Goal: Task Accomplishment & Management: Manage account settings

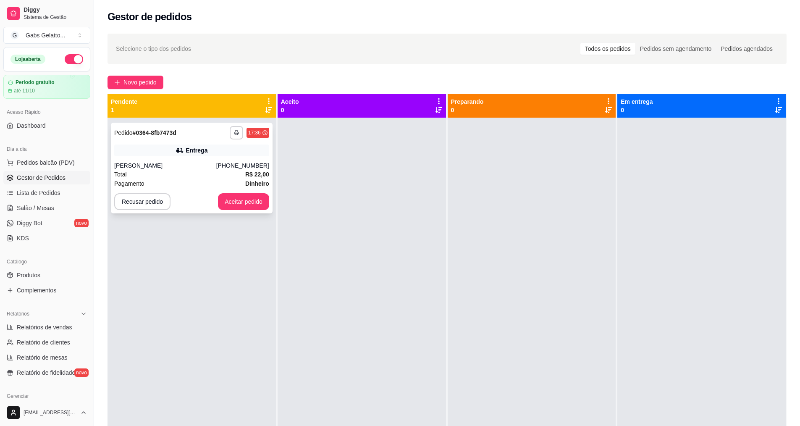
click at [243, 202] on button "Aceitar pedido" at bounding box center [243, 201] width 51 height 17
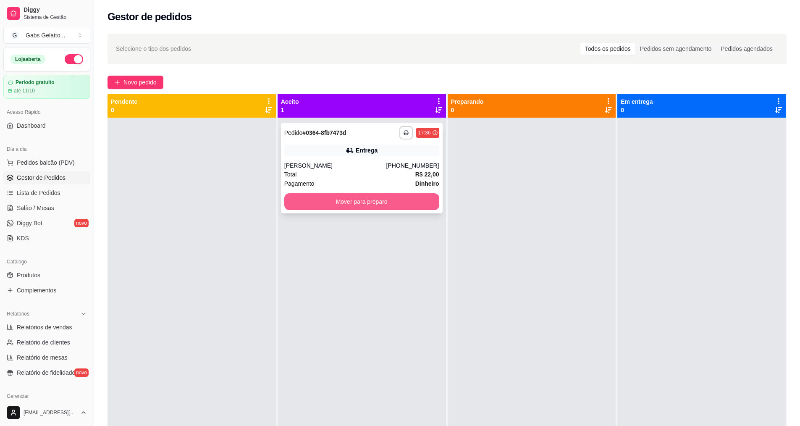
click at [395, 200] on button "Mover para preparo" at bounding box center [361, 201] width 155 height 17
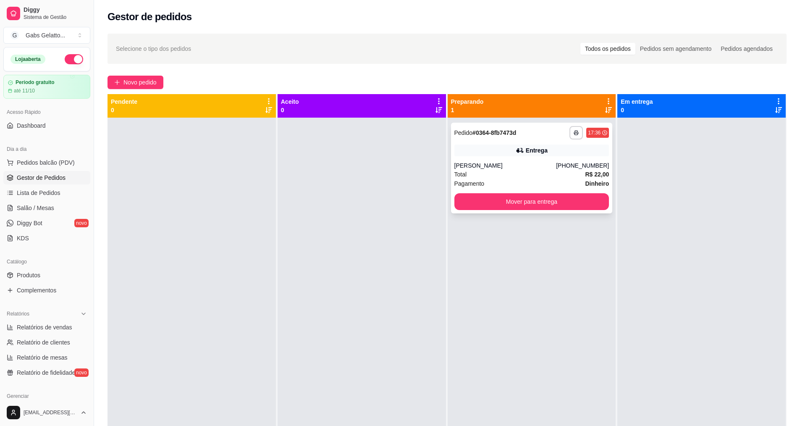
click at [531, 160] on div "**********" at bounding box center [532, 168] width 162 height 91
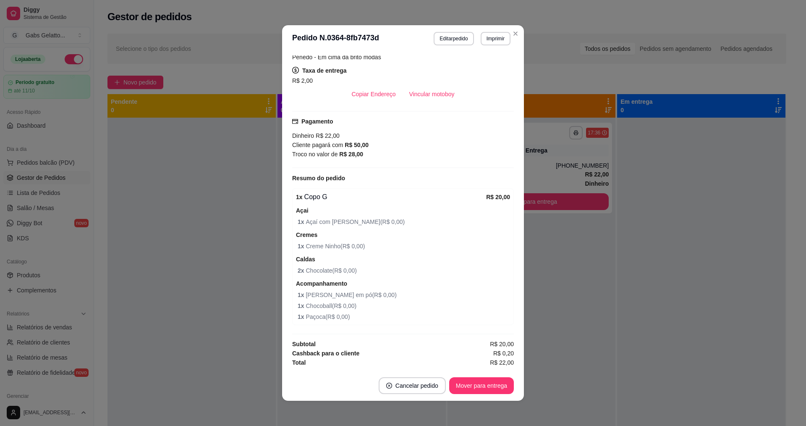
scroll to position [2, 0]
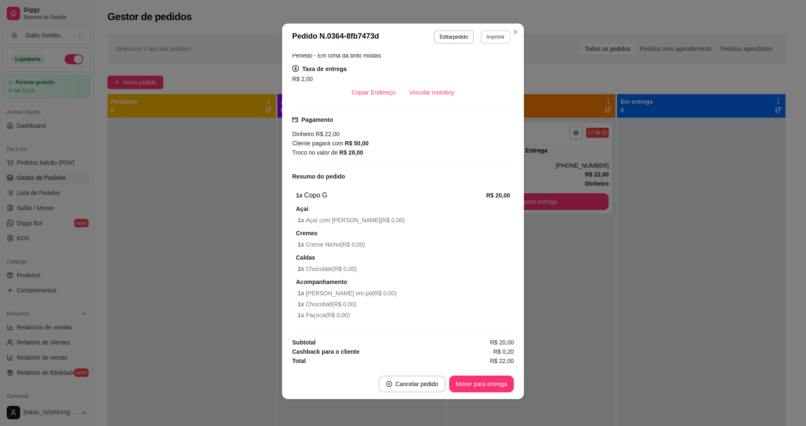
click at [490, 40] on button "Imprimir" at bounding box center [496, 36] width 30 height 13
click at [487, 63] on button "IMPRESSORA" at bounding box center [477, 66] width 61 height 13
click at [490, 386] on button "Mover para entrega" at bounding box center [481, 383] width 65 height 17
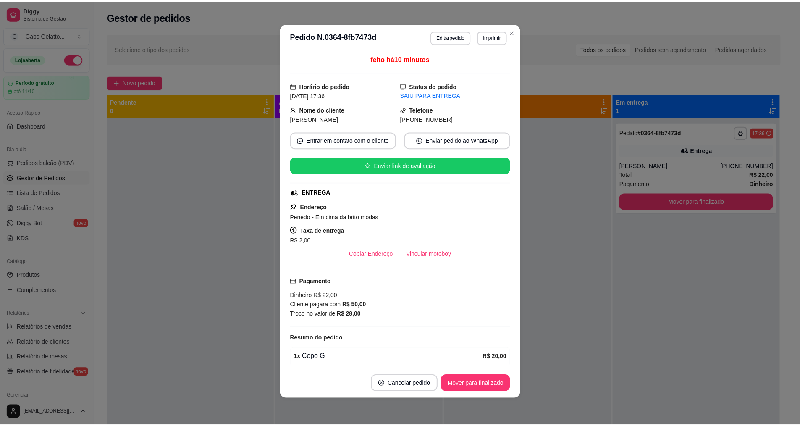
scroll to position [162, 0]
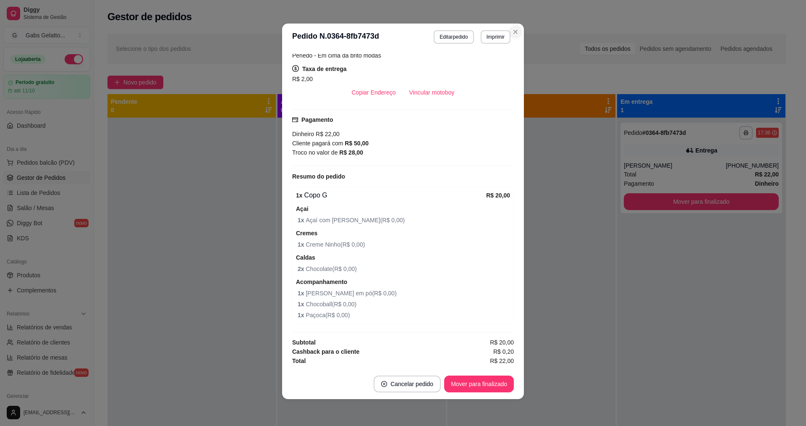
click at [516, 26] on section "**********" at bounding box center [403, 211] width 242 height 375
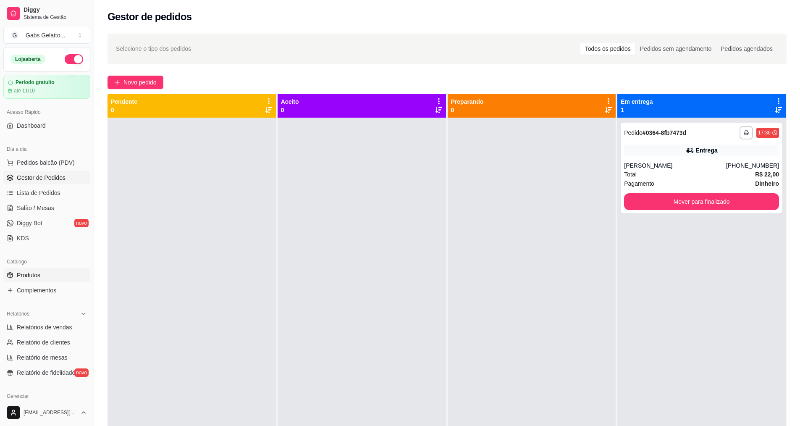
click at [55, 276] on link "Produtos" at bounding box center [46, 274] width 87 height 13
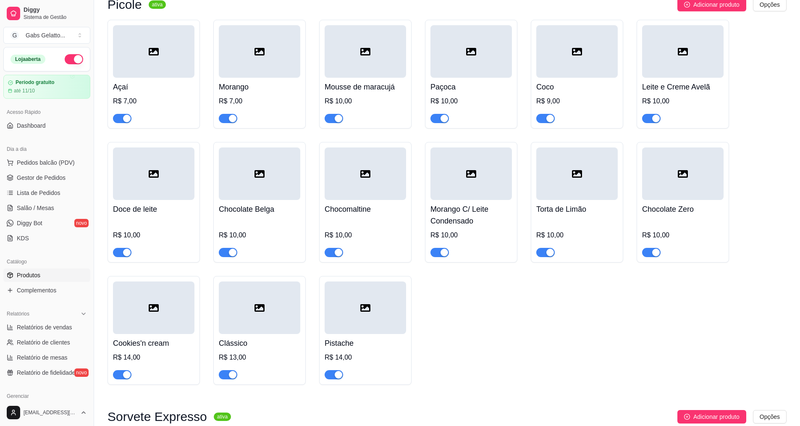
scroll to position [168, 0]
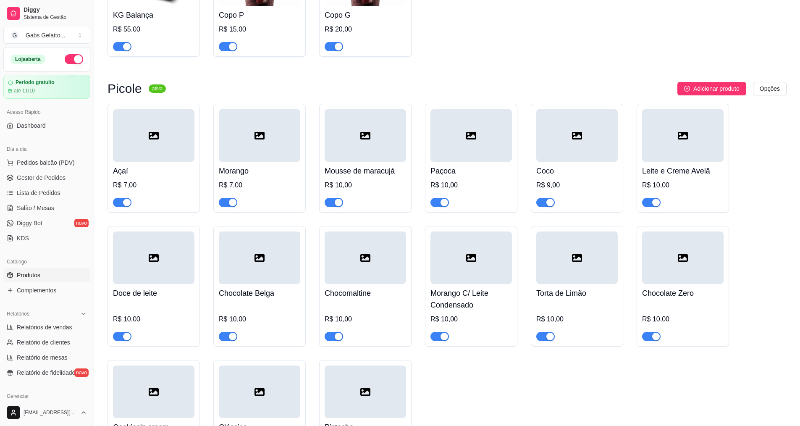
click at [166, 135] on div at bounding box center [153, 135] width 81 height 53
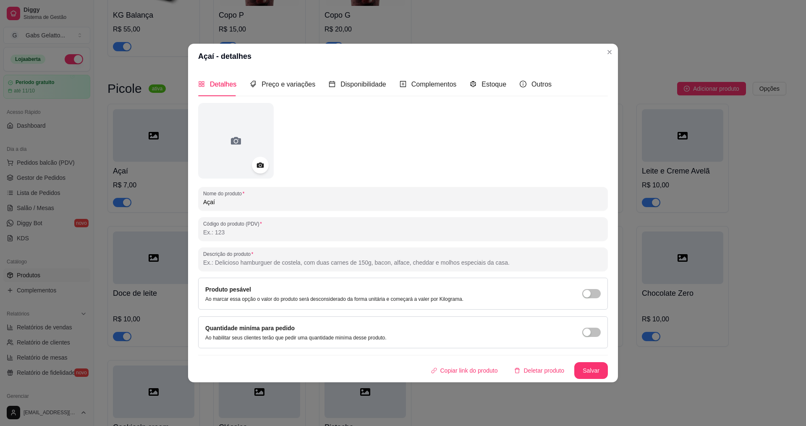
click at [275, 146] on div at bounding box center [403, 141] width 410 height 76
click at [246, 160] on div at bounding box center [236, 141] width 76 height 76
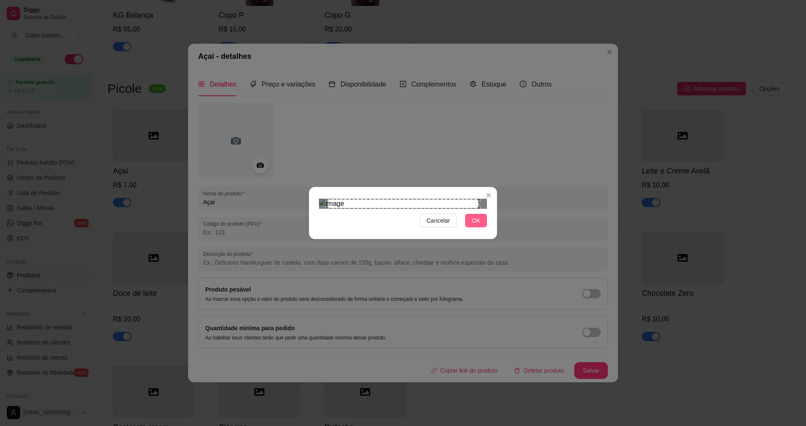
click at [475, 225] on span "OK" at bounding box center [476, 220] width 8 height 9
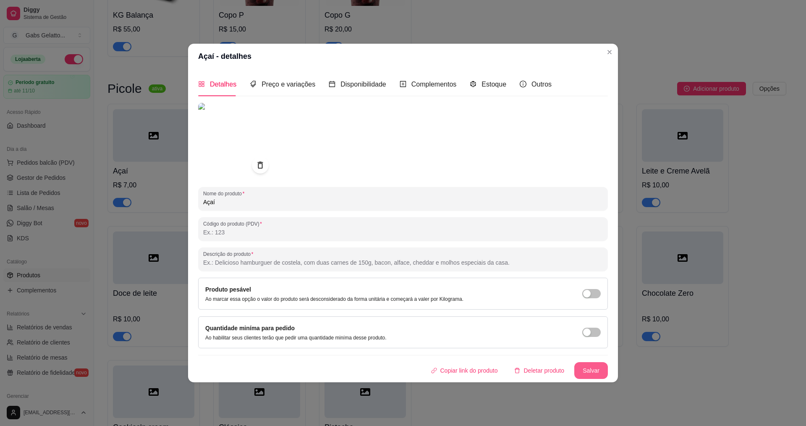
click at [585, 368] on button "Salvar" at bounding box center [592, 370] width 34 height 17
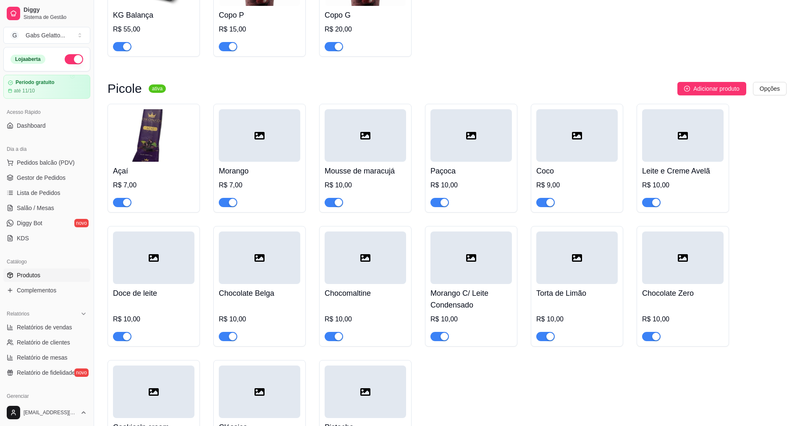
click at [279, 147] on div at bounding box center [259, 135] width 81 height 53
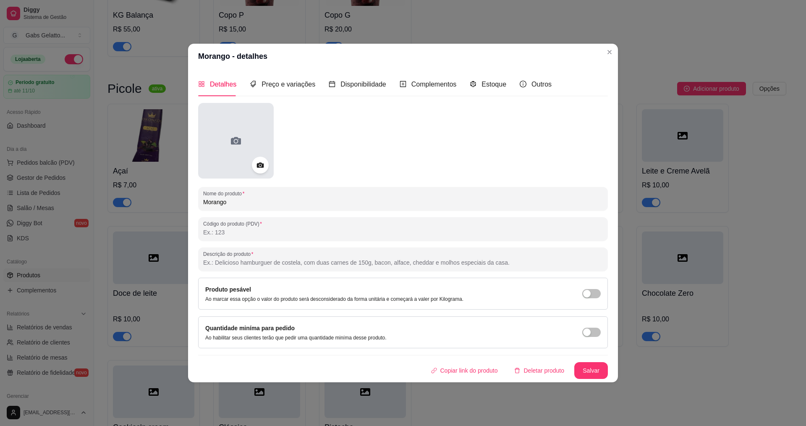
click at [251, 136] on div at bounding box center [236, 141] width 76 height 76
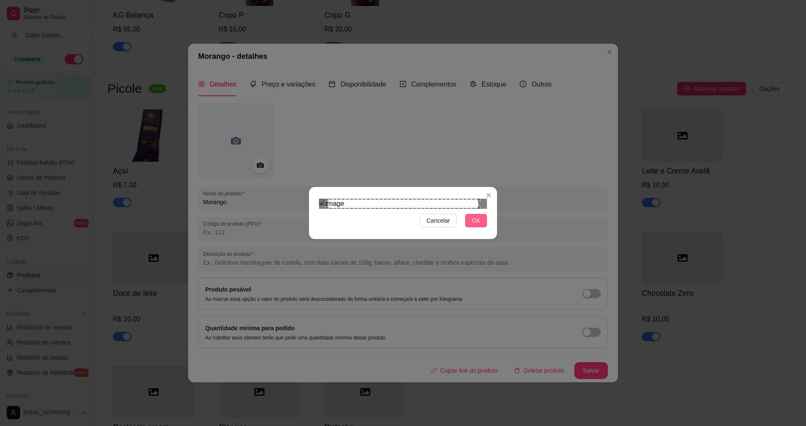
click at [475, 225] on span "OK" at bounding box center [476, 220] width 8 height 9
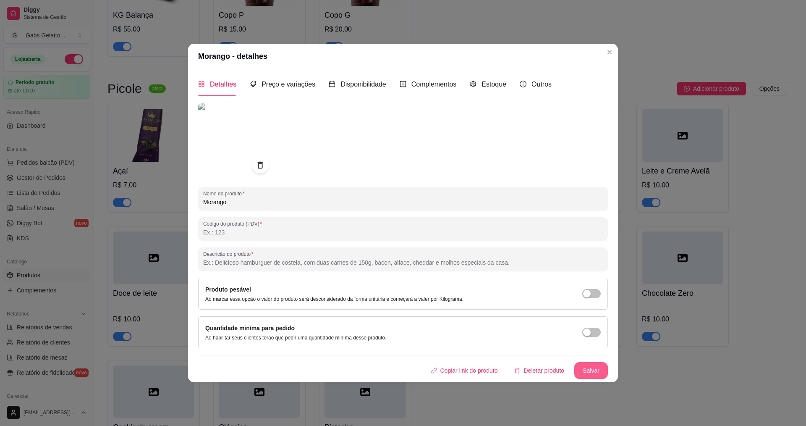
click at [593, 373] on button "Salvar" at bounding box center [592, 370] width 34 height 17
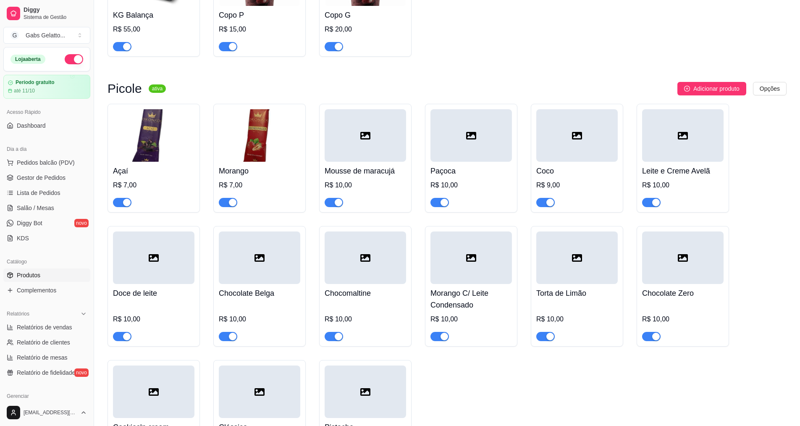
click at [369, 139] on icon at bounding box center [365, 136] width 10 height 8
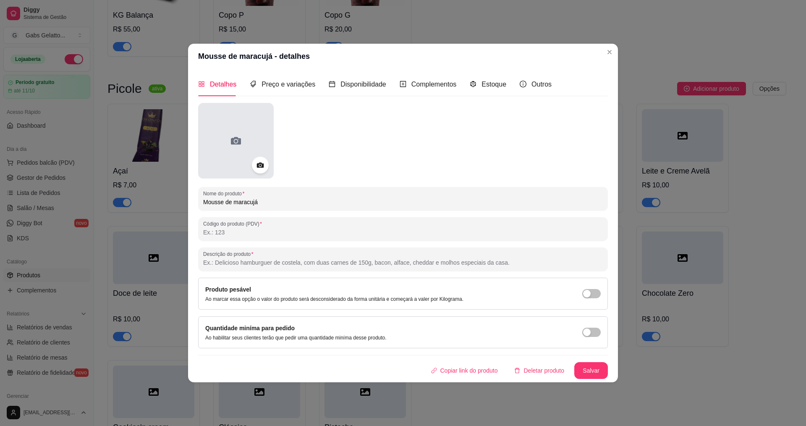
click at [262, 146] on div at bounding box center [236, 141] width 76 height 76
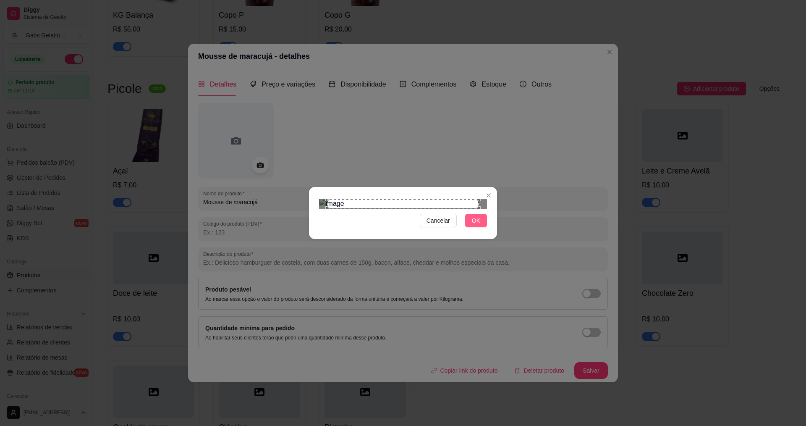
click at [471, 227] on button "OK" at bounding box center [476, 220] width 22 height 13
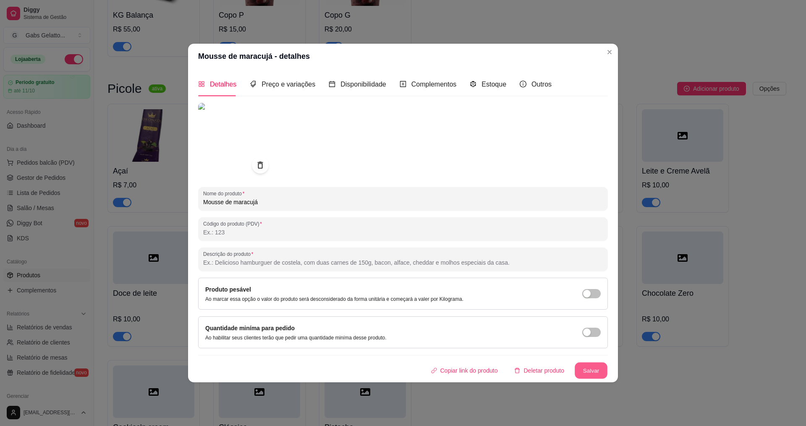
click at [593, 375] on button "Salvar" at bounding box center [591, 370] width 33 height 16
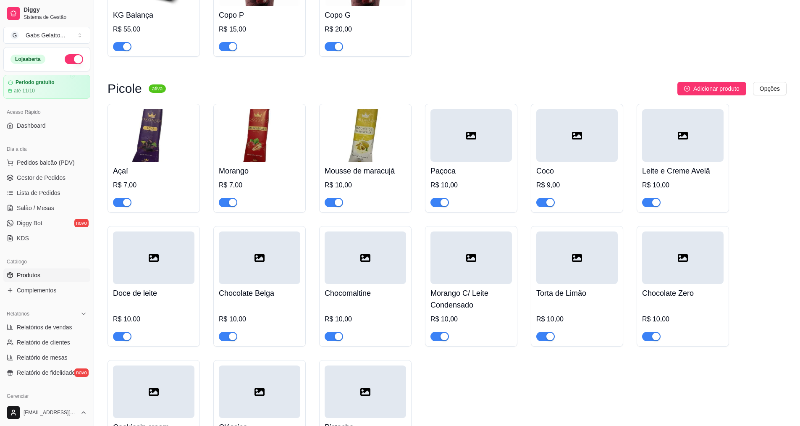
click at [465, 142] on div at bounding box center [471, 135] width 81 height 53
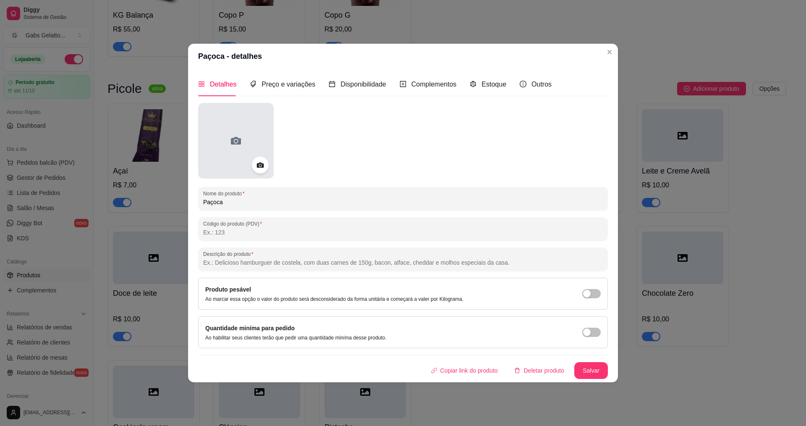
click at [263, 152] on div at bounding box center [236, 141] width 76 height 76
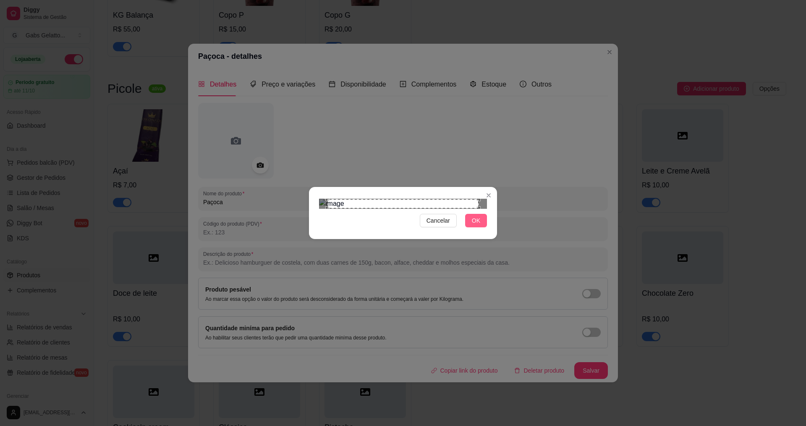
click at [476, 225] on span "OK" at bounding box center [476, 220] width 8 height 9
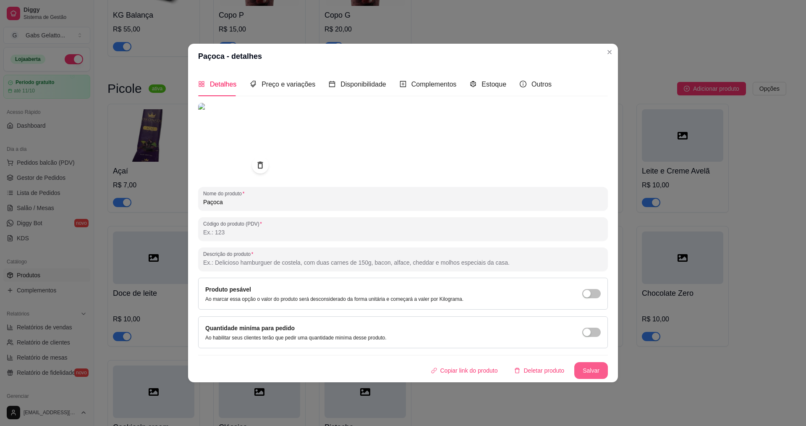
click at [591, 373] on button "Salvar" at bounding box center [592, 370] width 34 height 17
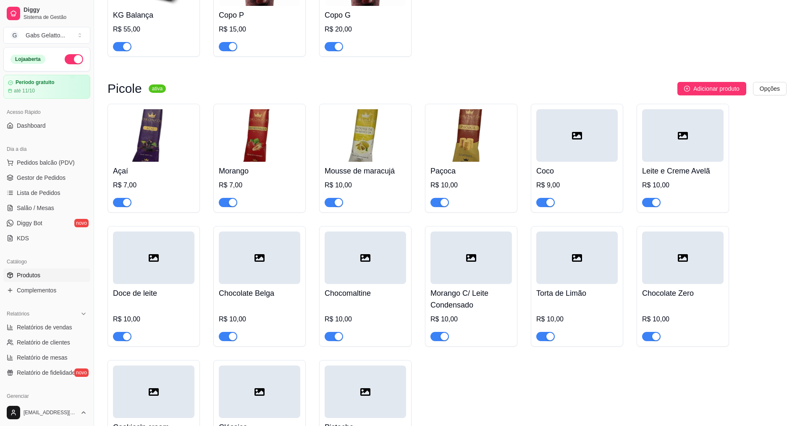
click at [580, 147] on div at bounding box center [576, 135] width 81 height 53
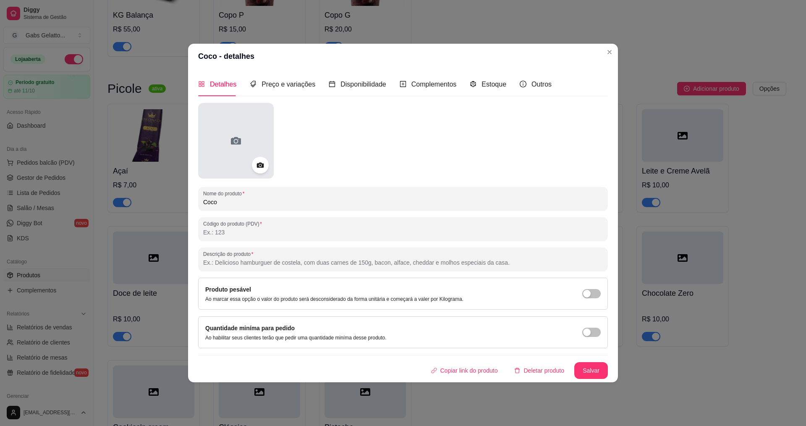
click at [270, 169] on div at bounding box center [236, 141] width 76 height 76
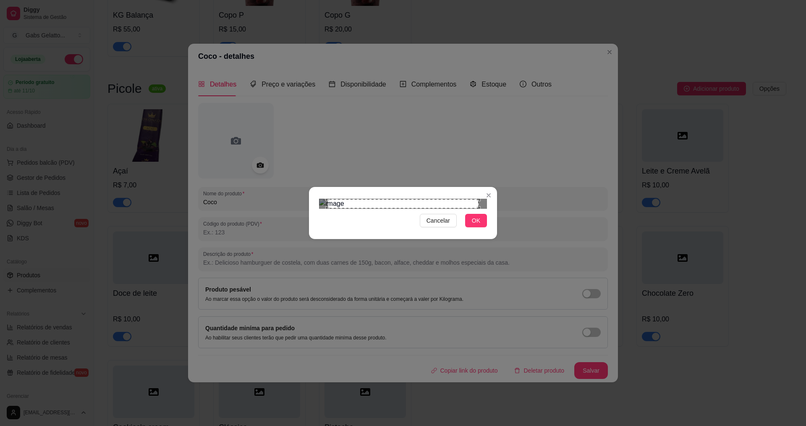
click at [479, 231] on div "Cancelar OK" at bounding box center [403, 212] width 188 height 35
click at [478, 225] on span "OK" at bounding box center [476, 220] width 8 height 9
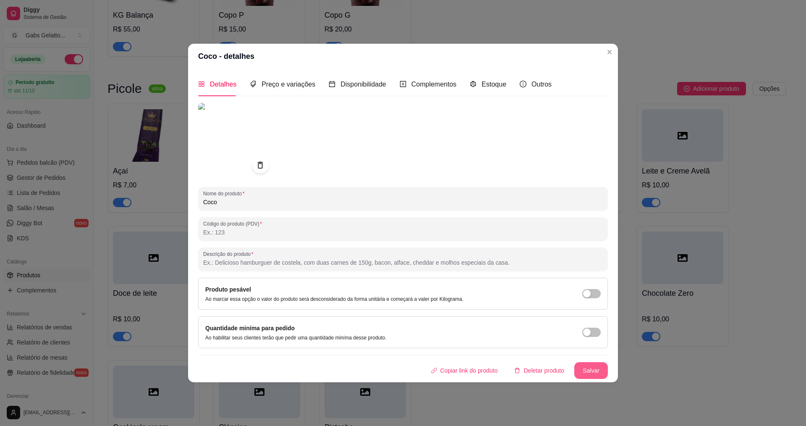
click at [584, 364] on button "Salvar" at bounding box center [592, 370] width 34 height 17
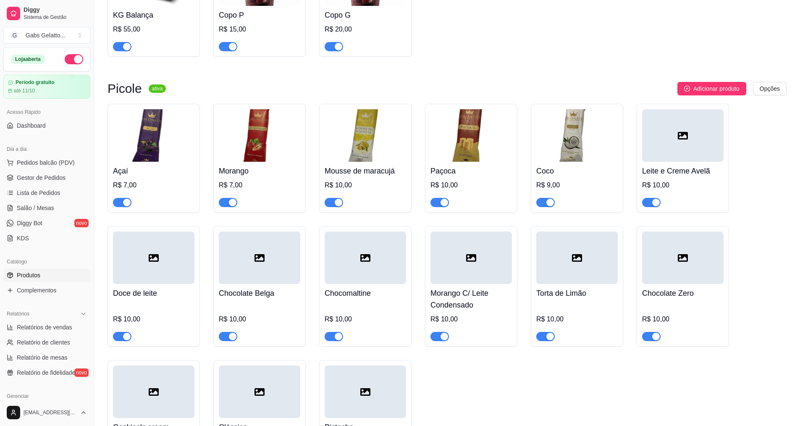
click at [678, 144] on div at bounding box center [682, 135] width 81 height 53
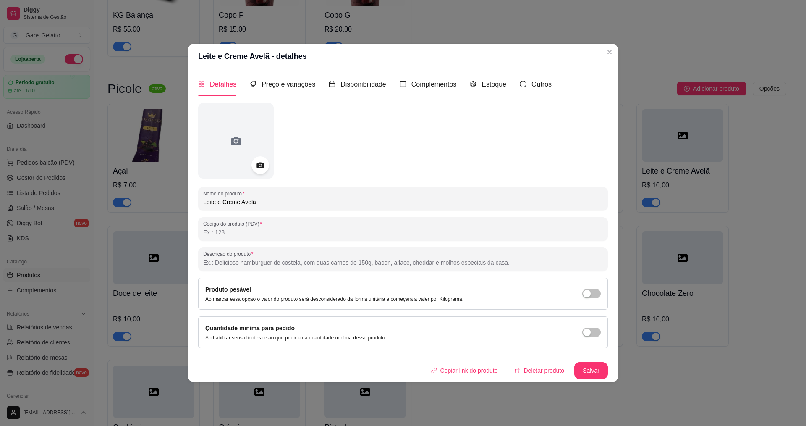
click at [257, 165] on icon at bounding box center [260, 165] width 7 height 5
click at [262, 163] on icon at bounding box center [260, 165] width 7 height 5
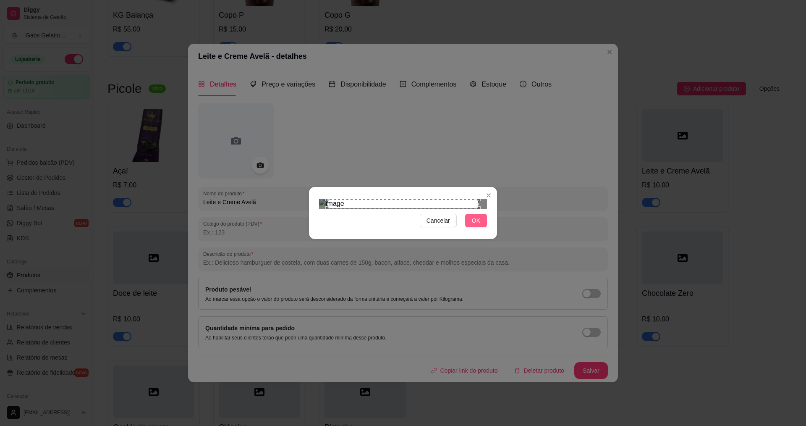
click at [475, 225] on span "OK" at bounding box center [476, 220] width 8 height 9
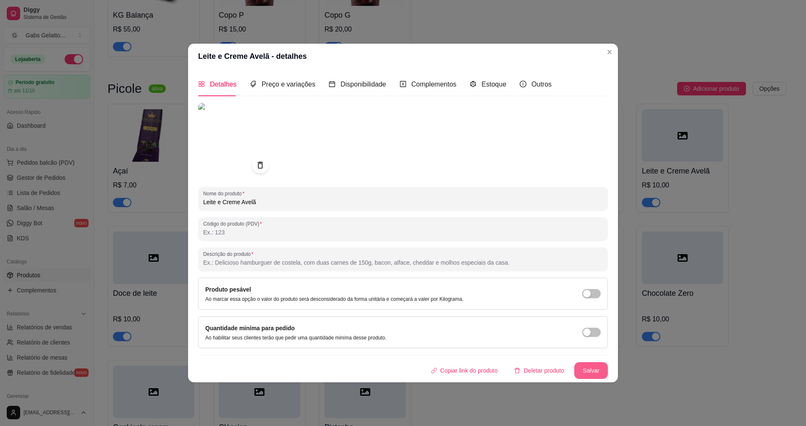
click at [583, 366] on button "Salvar" at bounding box center [592, 370] width 34 height 17
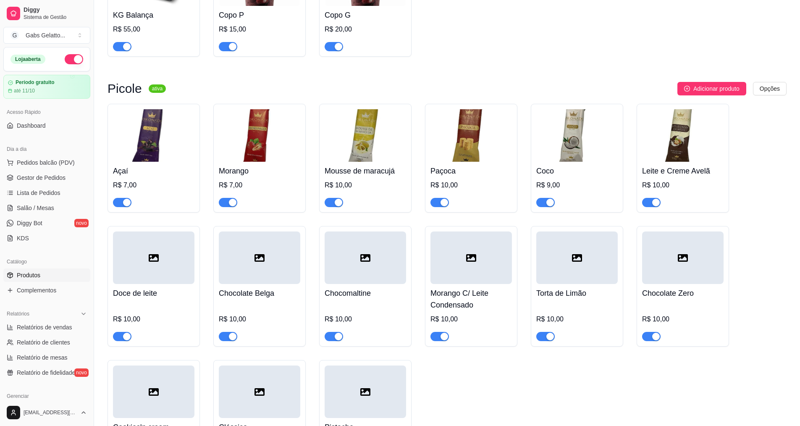
click at [140, 265] on div at bounding box center [153, 257] width 81 height 53
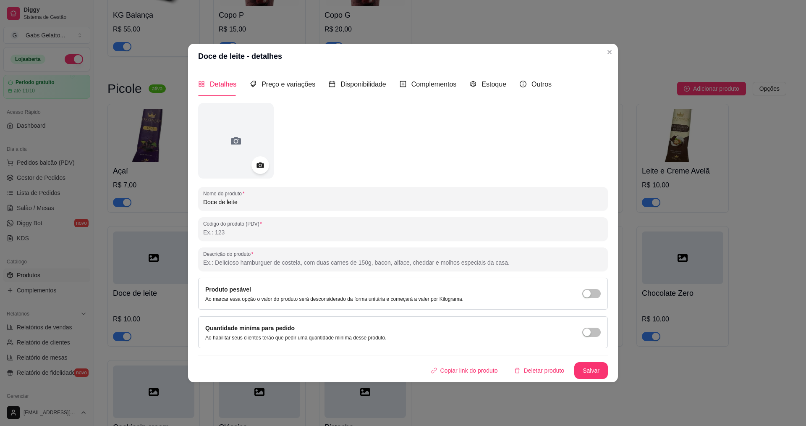
click at [255, 165] on div at bounding box center [261, 165] width 18 height 18
click at [254, 169] on div at bounding box center [261, 165] width 18 height 18
click at [256, 167] on icon at bounding box center [260, 165] width 10 height 10
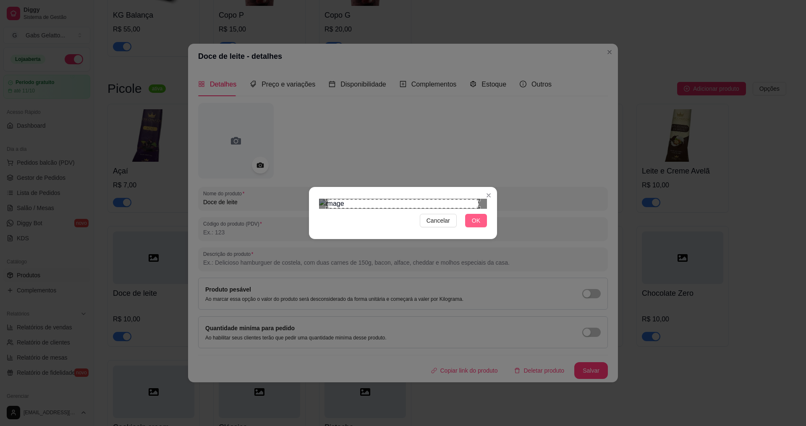
click at [476, 225] on span "OK" at bounding box center [476, 220] width 8 height 9
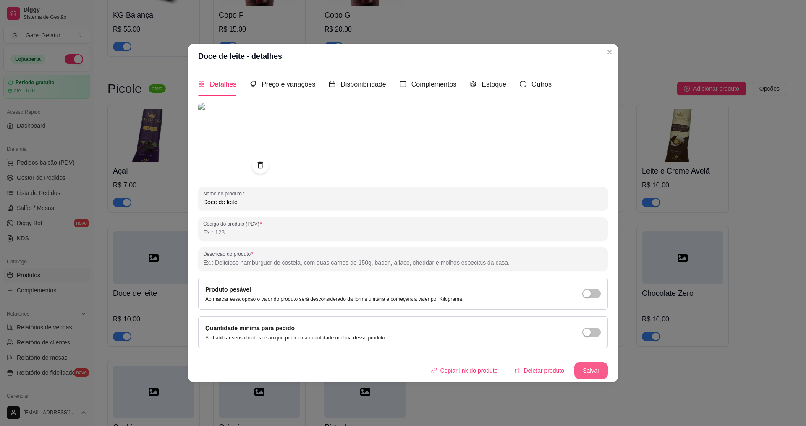
click at [592, 368] on button "Salvar" at bounding box center [592, 370] width 34 height 17
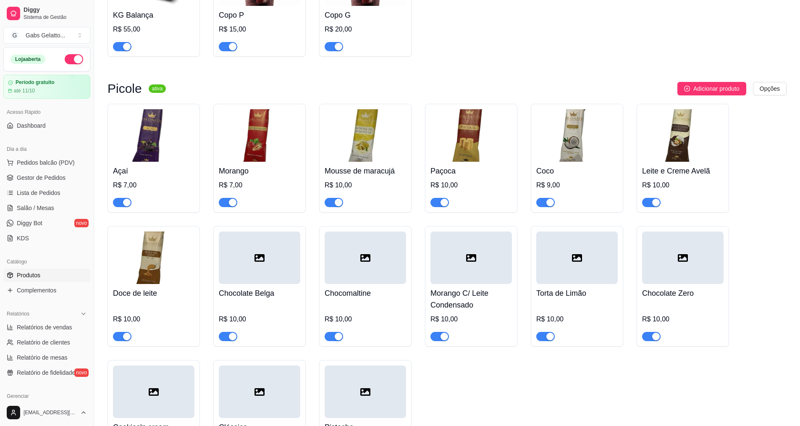
click at [270, 244] on div at bounding box center [259, 257] width 81 height 53
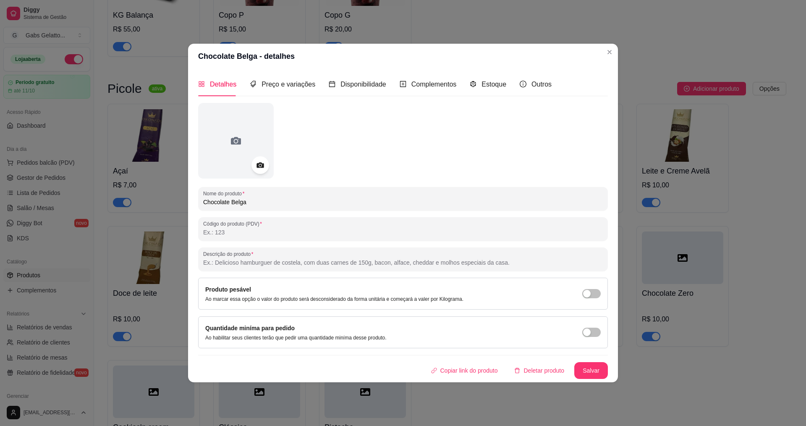
click at [263, 165] on icon at bounding box center [260, 165] width 7 height 5
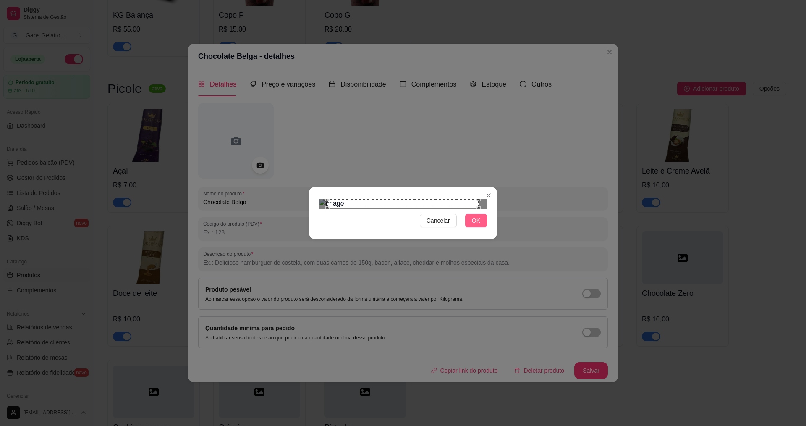
click at [478, 225] on span "OK" at bounding box center [476, 220] width 8 height 9
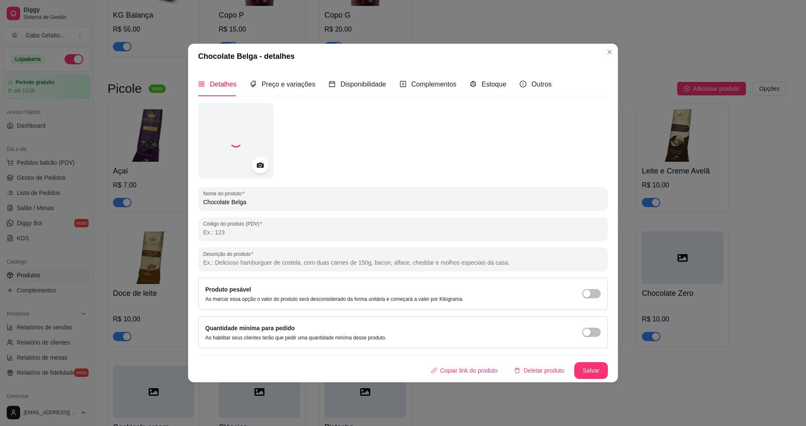
click at [478, 302] on div "Produto pesável Ao marcar essa opção o valor do produto será desconsiderado da …" at bounding box center [403, 294] width 396 height 18
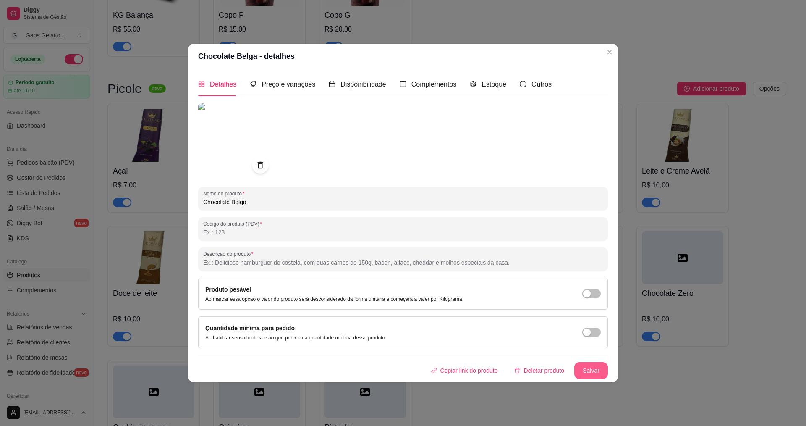
click at [597, 374] on button "Salvar" at bounding box center [592, 370] width 34 height 17
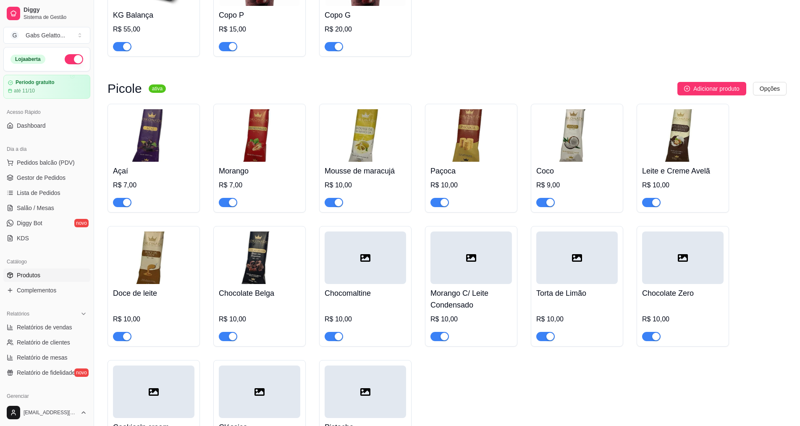
click at [386, 280] on div at bounding box center [365, 257] width 81 height 53
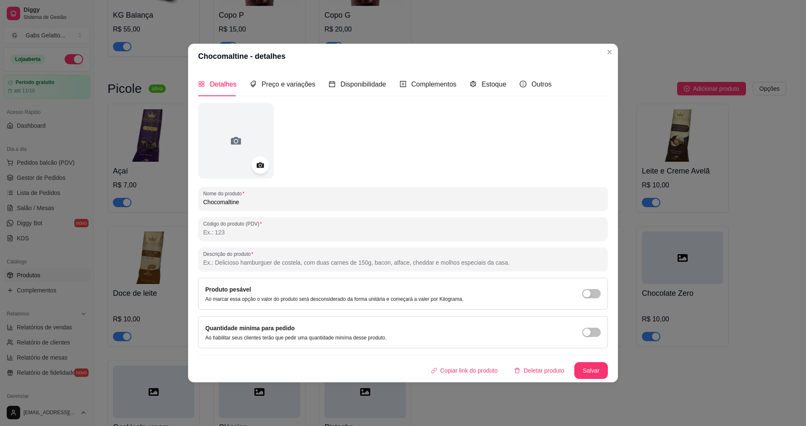
click at [260, 158] on div at bounding box center [261, 165] width 18 height 18
click at [249, 168] on div at bounding box center [236, 141] width 76 height 76
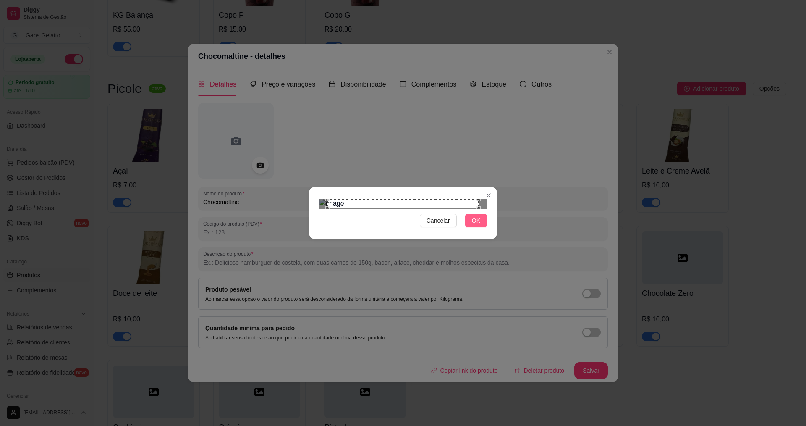
click at [479, 225] on span "OK" at bounding box center [476, 220] width 8 height 9
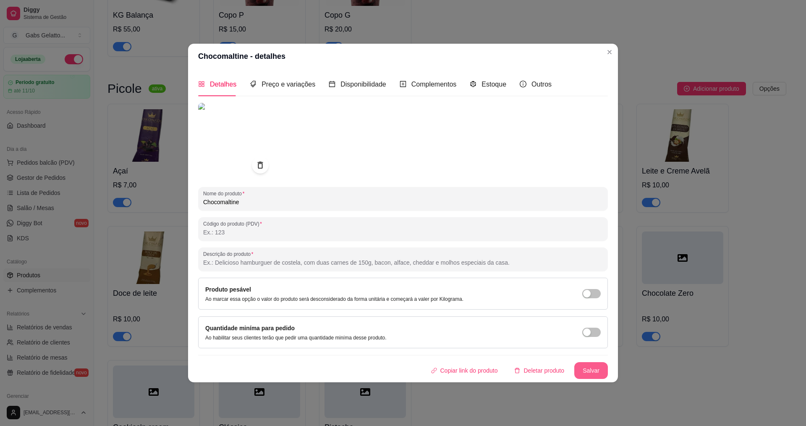
click at [592, 370] on button "Salvar" at bounding box center [592, 370] width 34 height 17
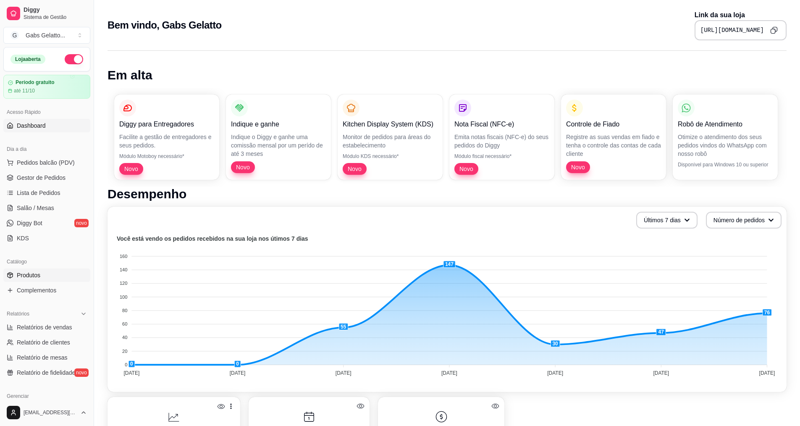
click at [32, 276] on span "Produtos" at bounding box center [29, 275] width 24 height 8
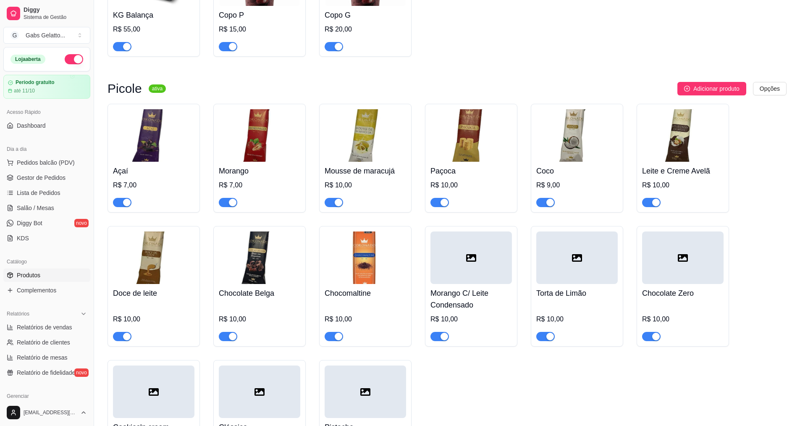
scroll to position [210, 0]
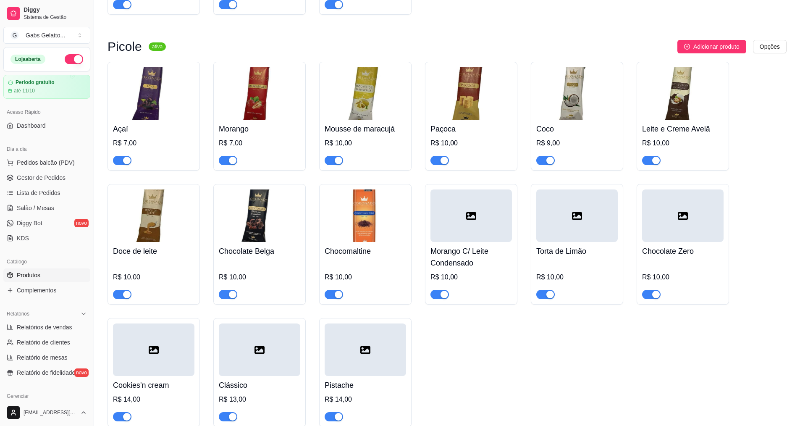
click at [479, 225] on div at bounding box center [471, 215] width 81 height 53
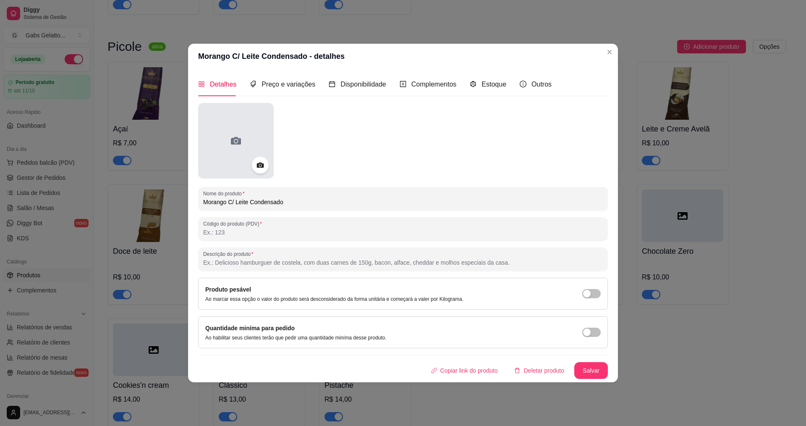
click at [252, 152] on div at bounding box center [236, 141] width 76 height 76
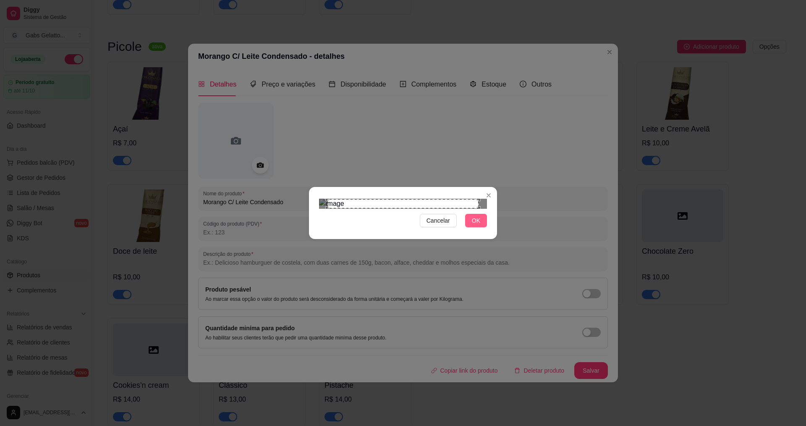
click at [475, 225] on span "OK" at bounding box center [476, 220] width 8 height 9
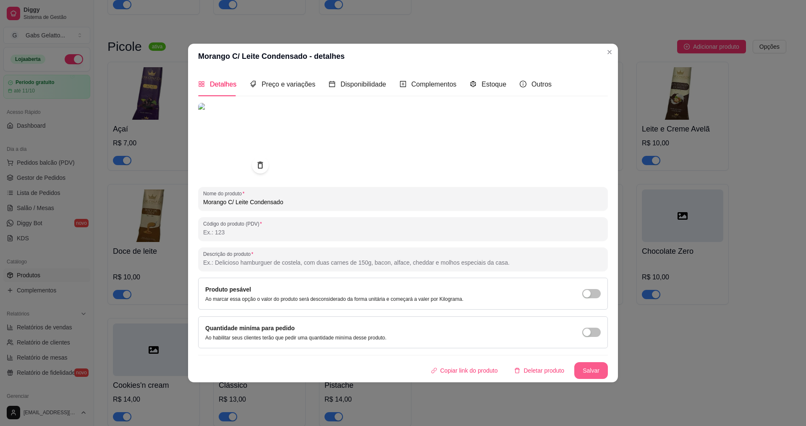
click at [598, 370] on button "Salvar" at bounding box center [592, 370] width 34 height 17
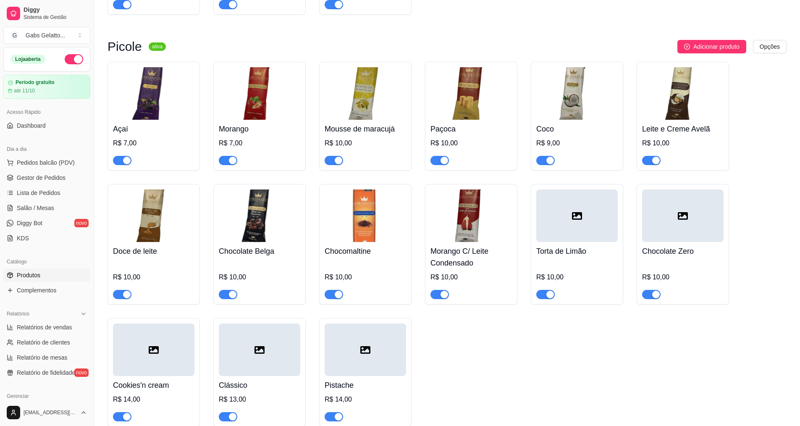
click at [566, 237] on div at bounding box center [576, 215] width 81 height 53
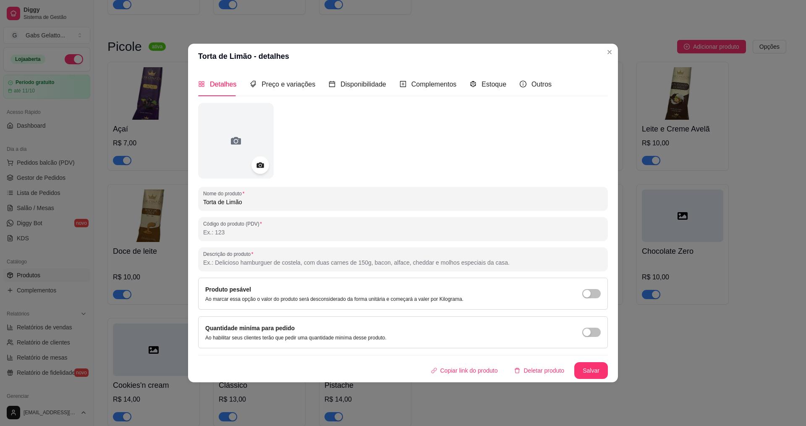
click at [263, 160] on icon at bounding box center [260, 165] width 10 height 10
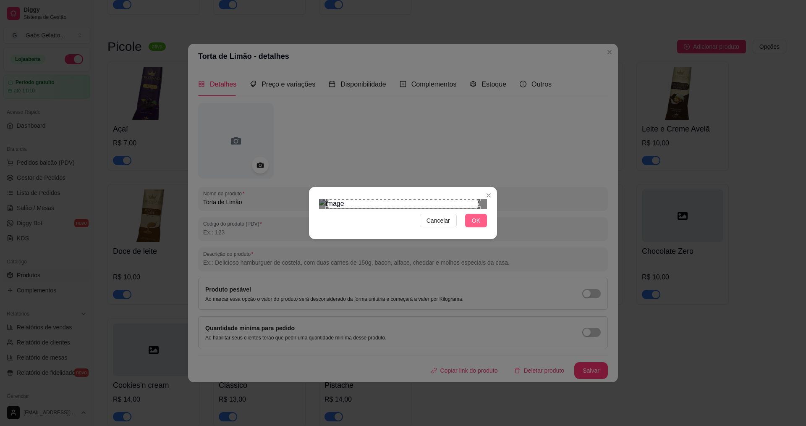
click at [480, 225] on span "OK" at bounding box center [476, 220] width 8 height 9
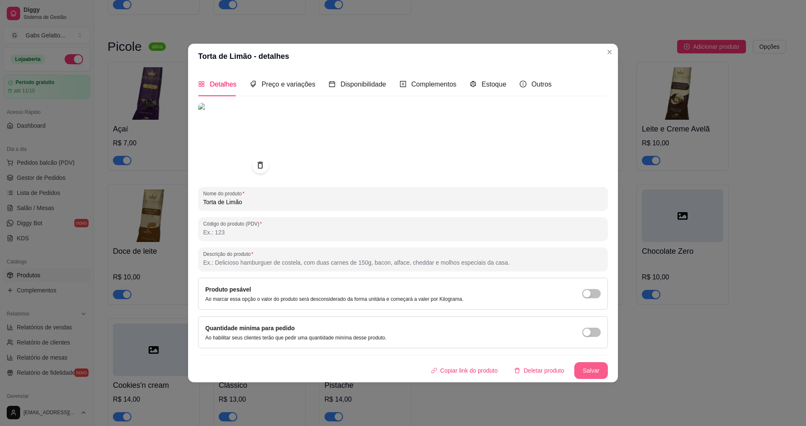
click at [587, 369] on button "Salvar" at bounding box center [592, 370] width 34 height 17
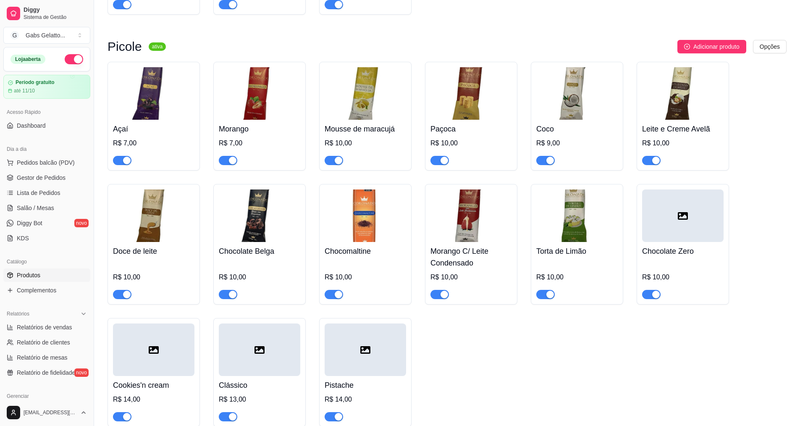
click at [690, 237] on div at bounding box center [682, 215] width 81 height 53
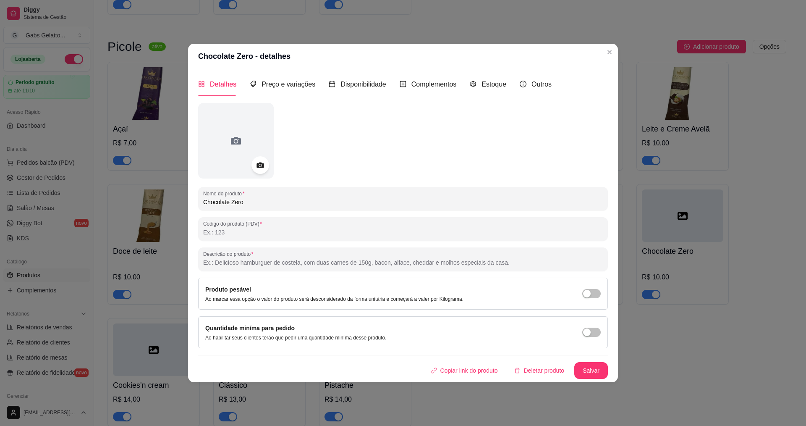
click at [262, 163] on icon at bounding box center [260, 165] width 7 height 5
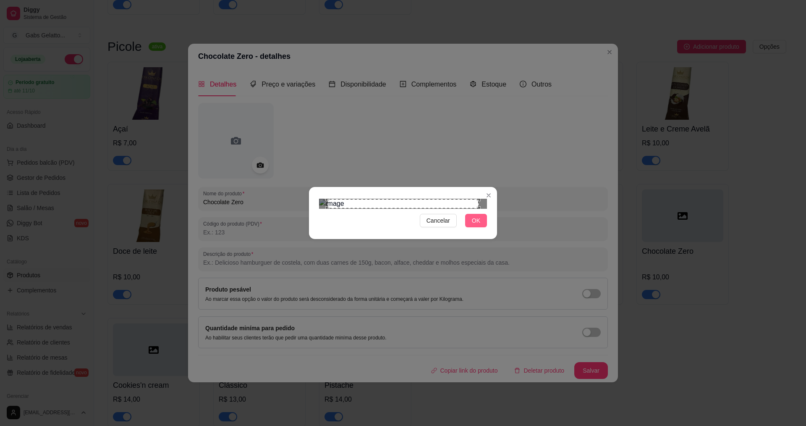
click at [477, 225] on span "OK" at bounding box center [476, 220] width 8 height 9
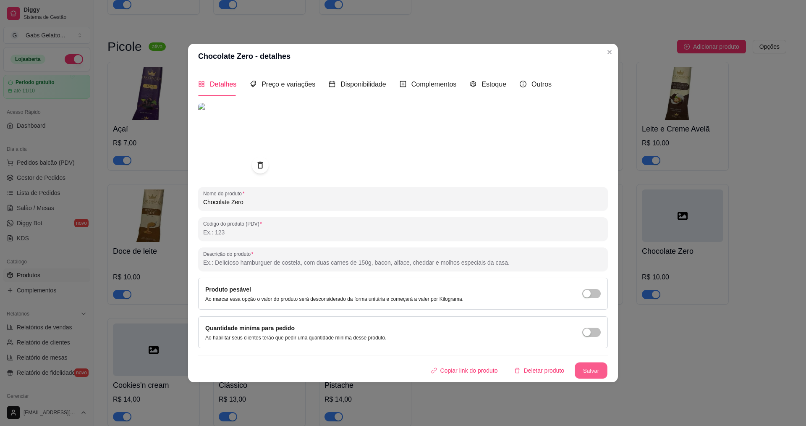
click at [598, 370] on button "Salvar" at bounding box center [591, 370] width 33 height 16
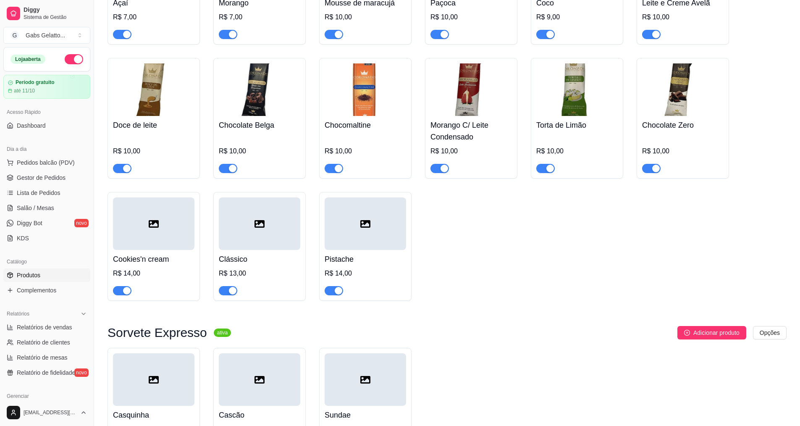
scroll to position [378, 0]
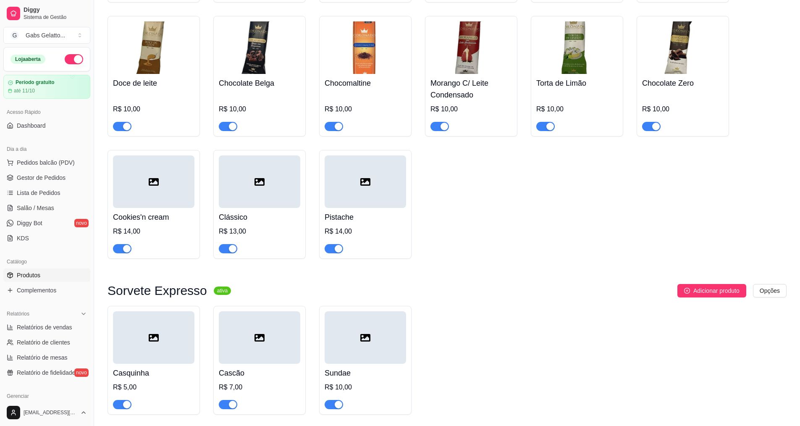
click at [168, 197] on div at bounding box center [153, 181] width 81 height 53
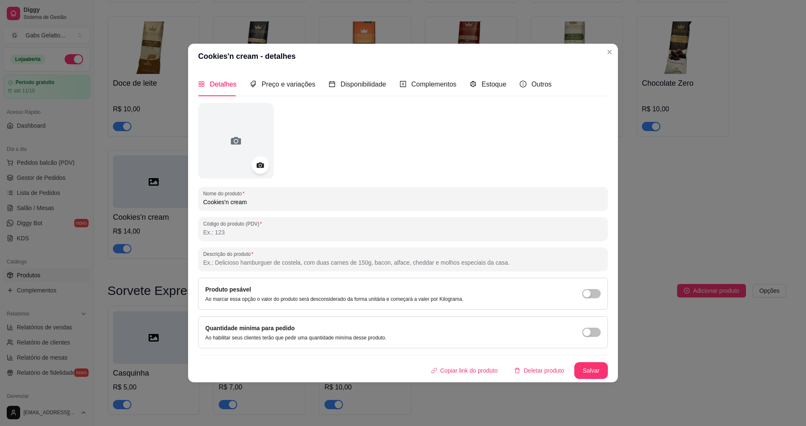
click at [255, 163] on icon at bounding box center [260, 165] width 10 height 10
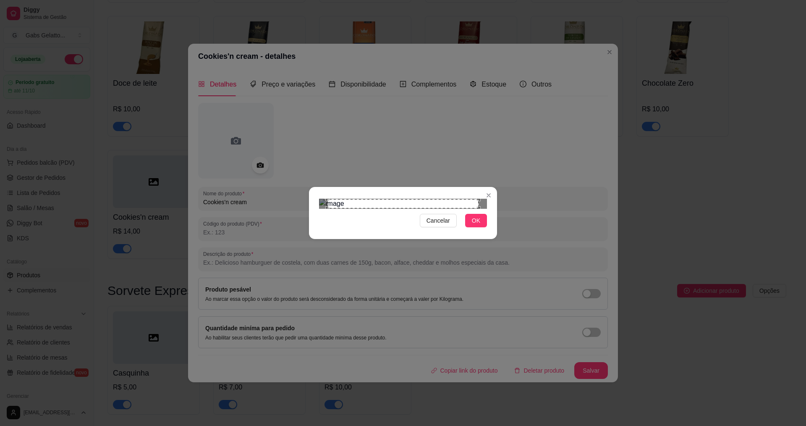
click at [488, 231] on div "Cancelar OK" at bounding box center [403, 212] width 188 height 35
click at [483, 227] on button "OK" at bounding box center [476, 220] width 22 height 13
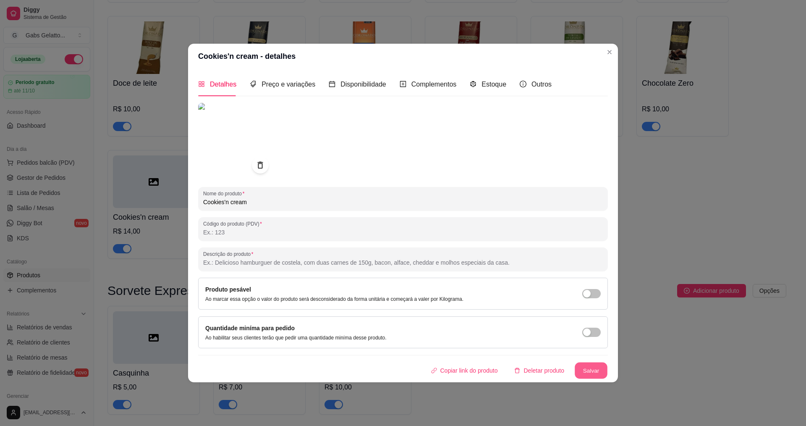
click at [591, 370] on button "Salvar" at bounding box center [591, 370] width 33 height 16
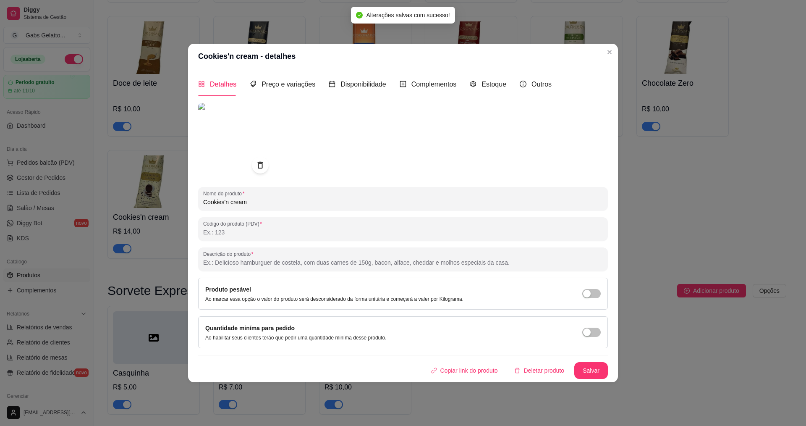
click at [606, 58] on header "Cookies'n cream - detalhes" at bounding box center [403, 56] width 430 height 25
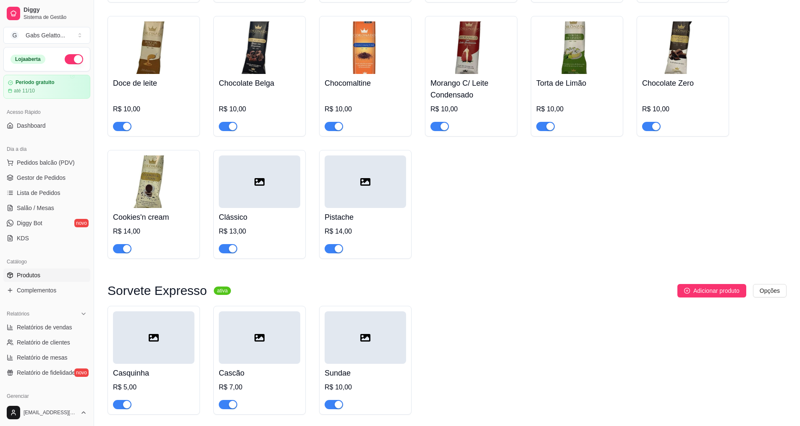
click at [276, 190] on div at bounding box center [259, 181] width 81 height 53
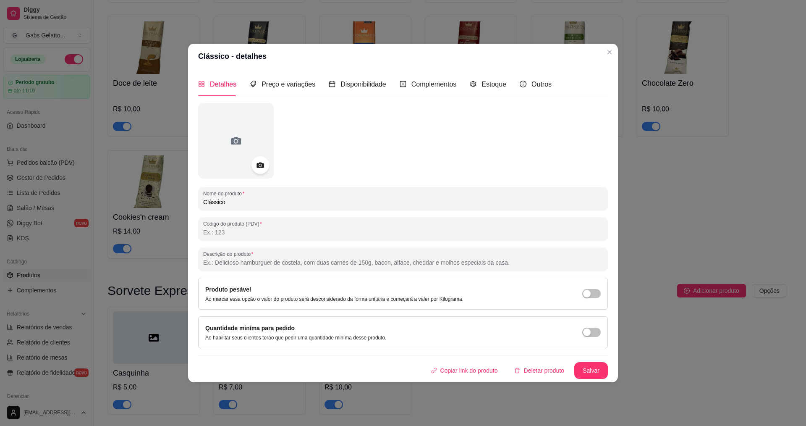
click at [262, 168] on icon at bounding box center [260, 165] width 7 height 5
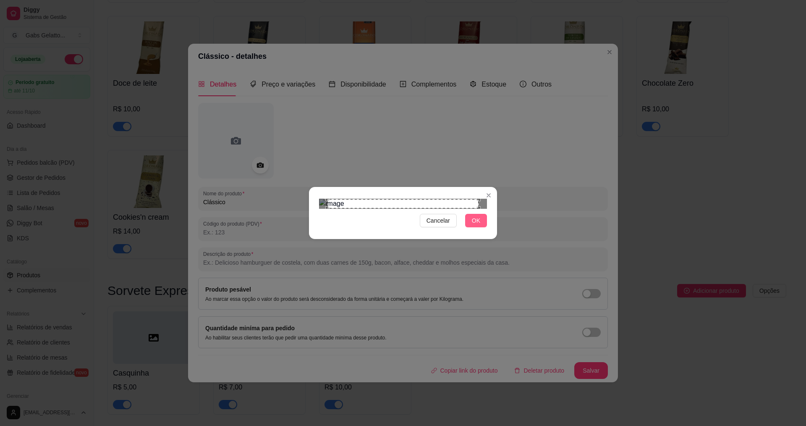
click at [485, 227] on button "OK" at bounding box center [476, 220] width 22 height 13
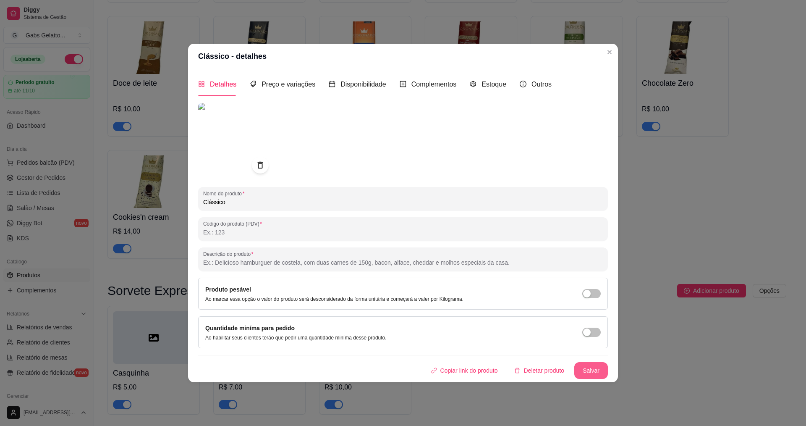
click at [599, 369] on button "Salvar" at bounding box center [592, 370] width 34 height 17
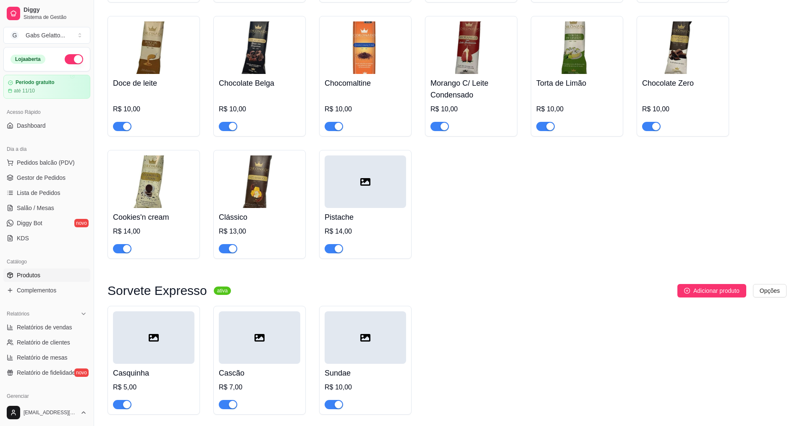
click at [371, 174] on div at bounding box center [365, 181] width 81 height 53
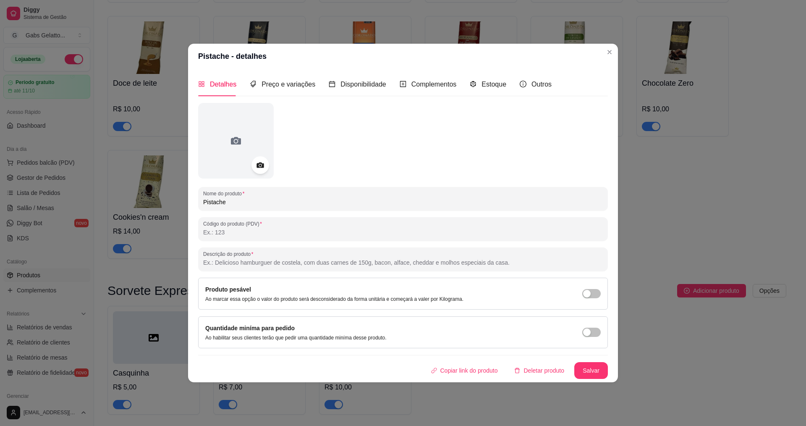
click at [261, 165] on circle at bounding box center [260, 165] width 2 height 2
click at [263, 168] on icon at bounding box center [260, 165] width 7 height 5
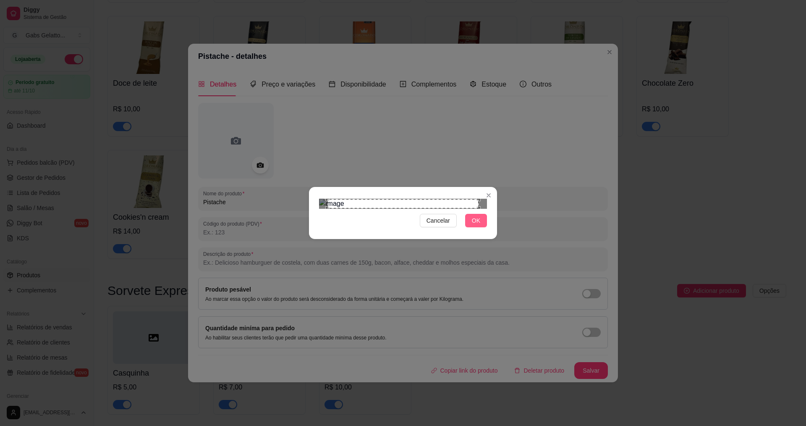
click at [482, 227] on button "OK" at bounding box center [476, 220] width 22 height 13
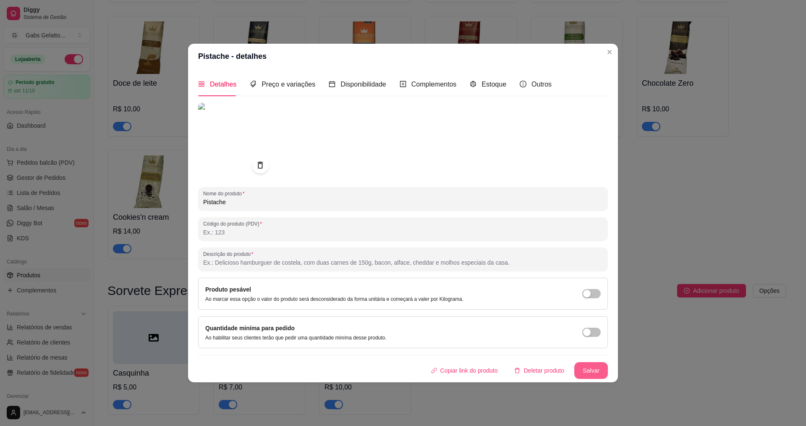
click at [591, 382] on div "Detalhes Preço e variações Disponibilidade Complementos Estoque Outros Nome do …" at bounding box center [403, 225] width 430 height 313
click at [592, 375] on button "Salvar" at bounding box center [592, 370] width 34 height 17
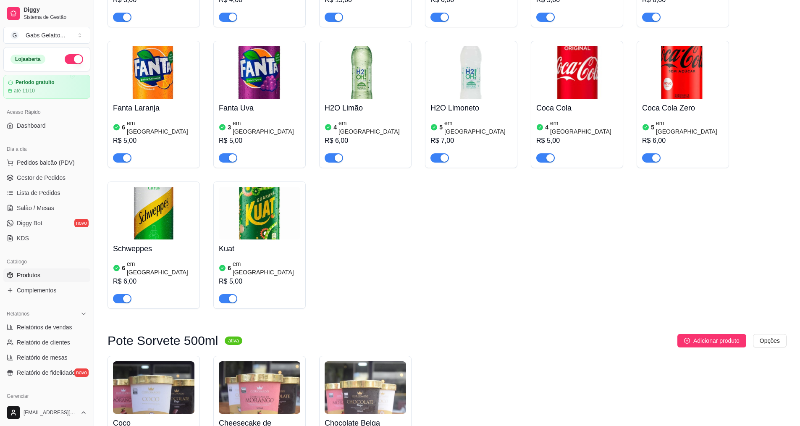
scroll to position [1752, 0]
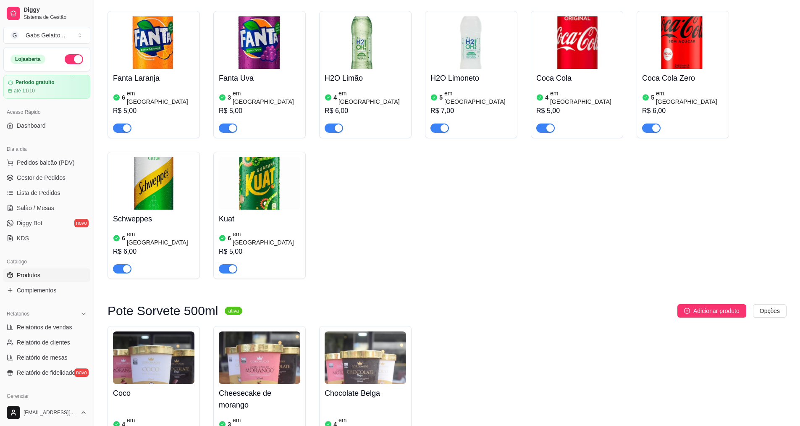
click at [173, 331] on img at bounding box center [153, 357] width 81 height 53
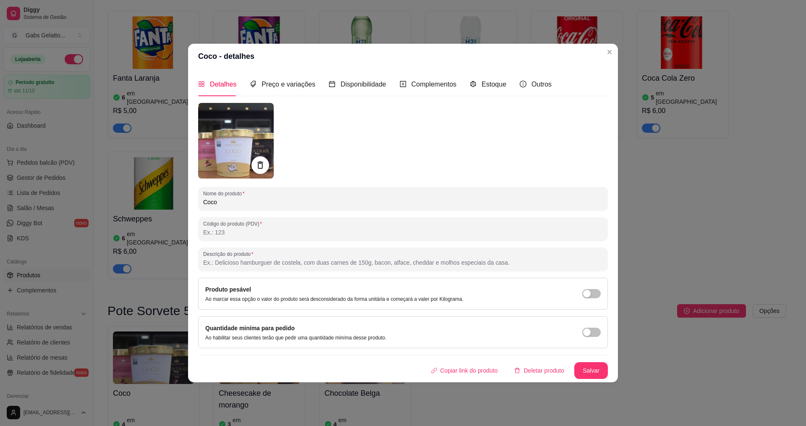
click at [263, 168] on icon at bounding box center [260, 165] width 10 height 10
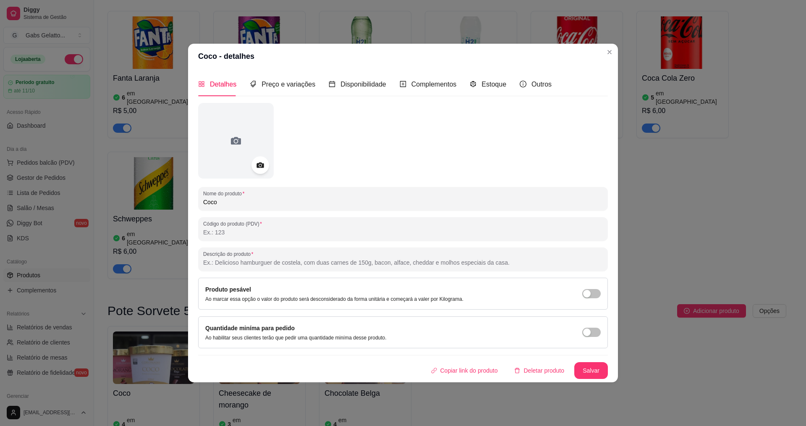
click at [262, 160] on icon at bounding box center [260, 165] width 10 height 10
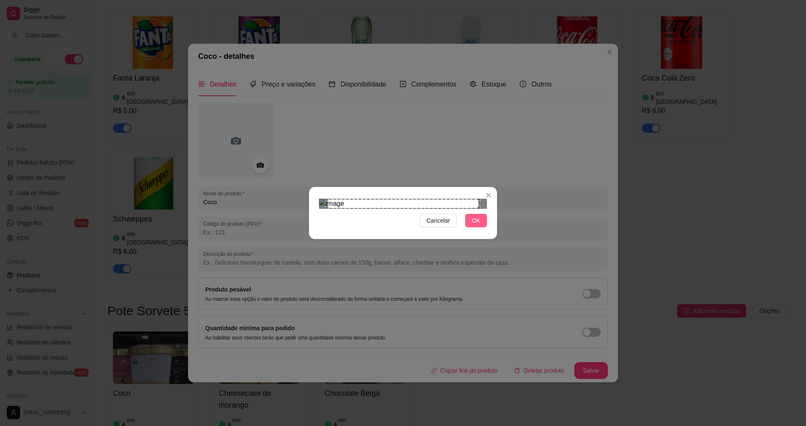
click at [473, 225] on span "OK" at bounding box center [476, 220] width 8 height 9
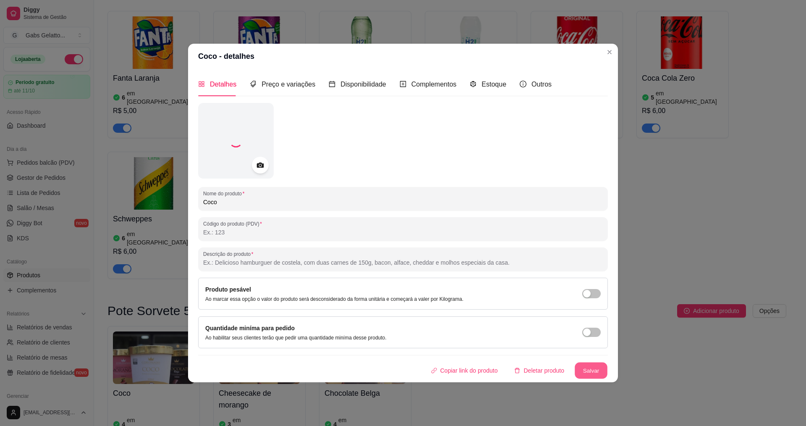
click at [589, 368] on button "Salvar" at bounding box center [591, 370] width 33 height 16
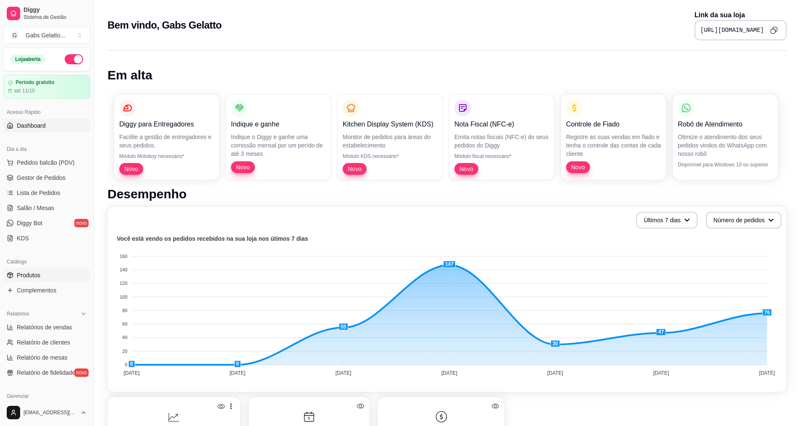
click at [37, 269] on link "Produtos" at bounding box center [46, 274] width 87 height 13
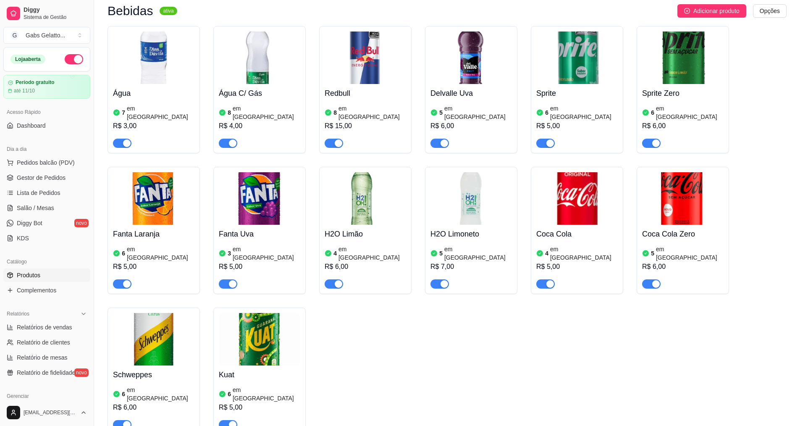
scroll to position [1752, 0]
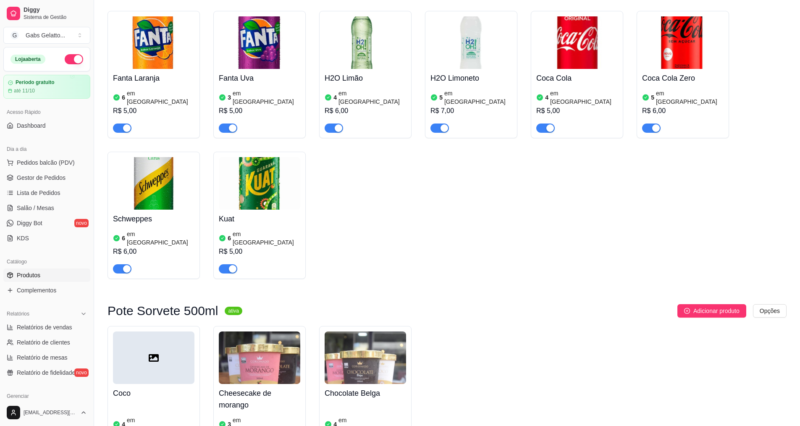
click at [260, 331] on img at bounding box center [259, 357] width 81 height 53
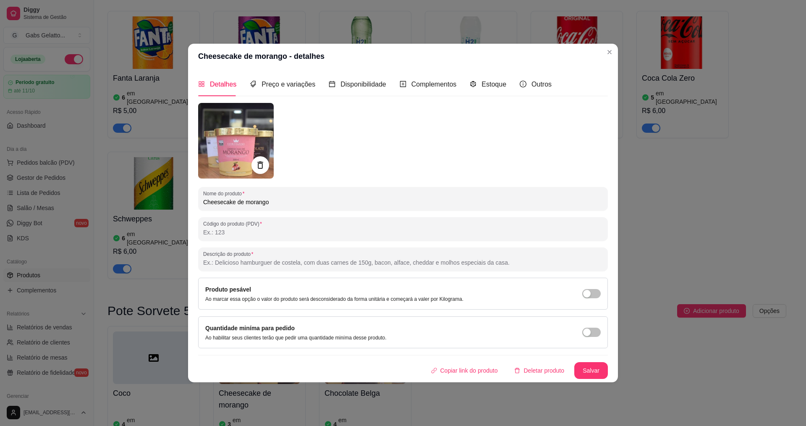
click at [255, 165] on div at bounding box center [261, 165] width 18 height 18
click at [265, 167] on icon at bounding box center [260, 165] width 10 height 10
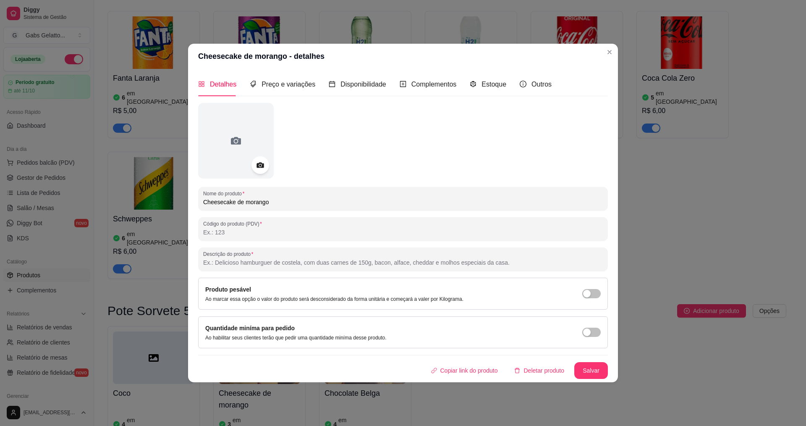
click at [253, 163] on div at bounding box center [261, 165] width 18 height 18
click at [253, 137] on div at bounding box center [236, 141] width 76 height 76
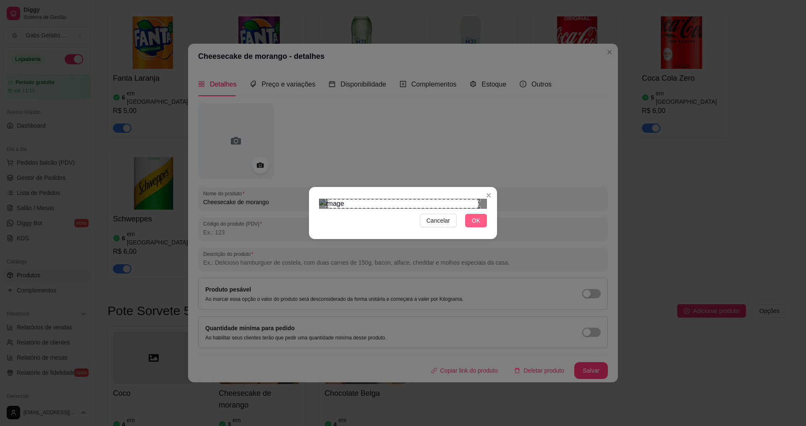
click at [475, 225] on span "OK" at bounding box center [476, 220] width 8 height 9
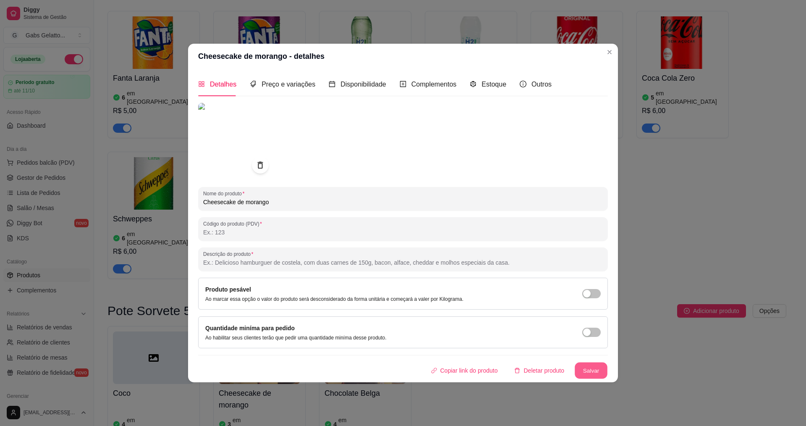
click at [592, 370] on button "Salvar" at bounding box center [591, 370] width 33 height 16
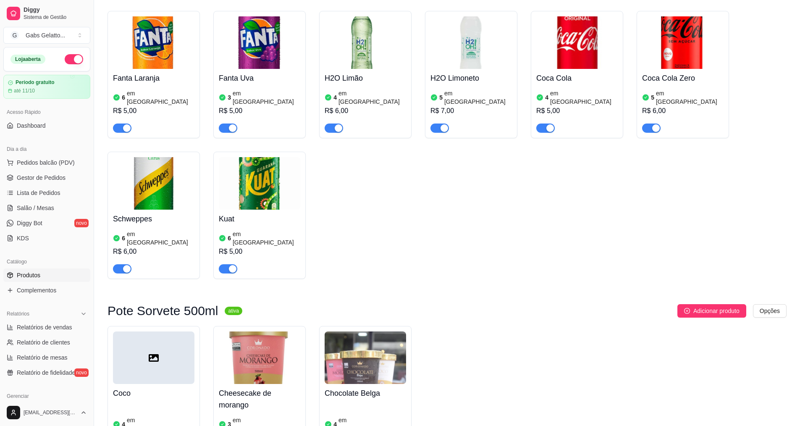
click at [380, 331] on img at bounding box center [365, 357] width 81 height 53
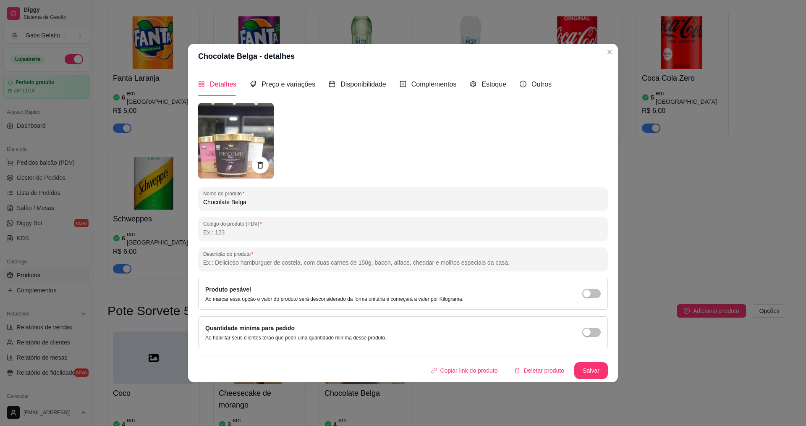
click at [266, 153] on img at bounding box center [236, 141] width 76 height 76
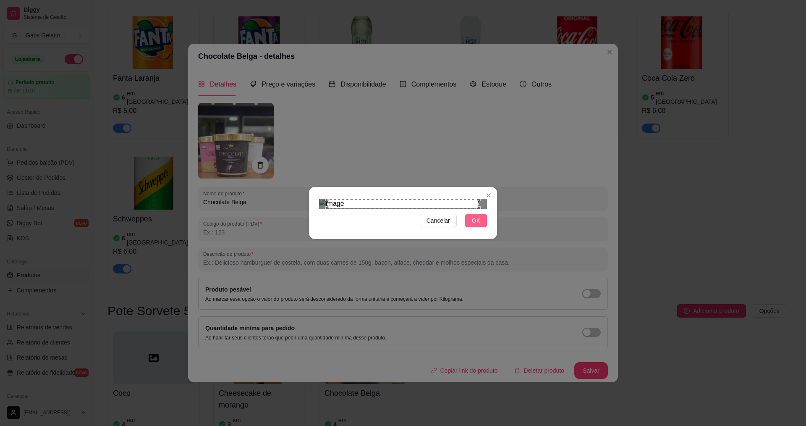
click at [474, 225] on span "OK" at bounding box center [476, 220] width 8 height 9
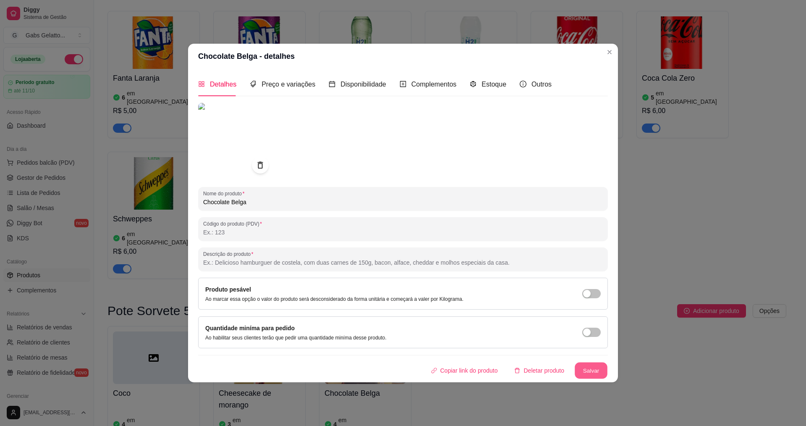
click at [584, 368] on button "Salvar" at bounding box center [591, 370] width 33 height 16
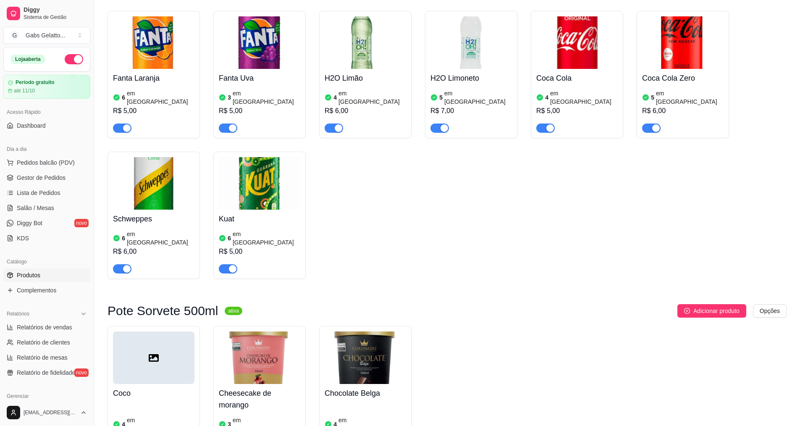
click at [165, 331] on div at bounding box center [153, 357] width 81 height 53
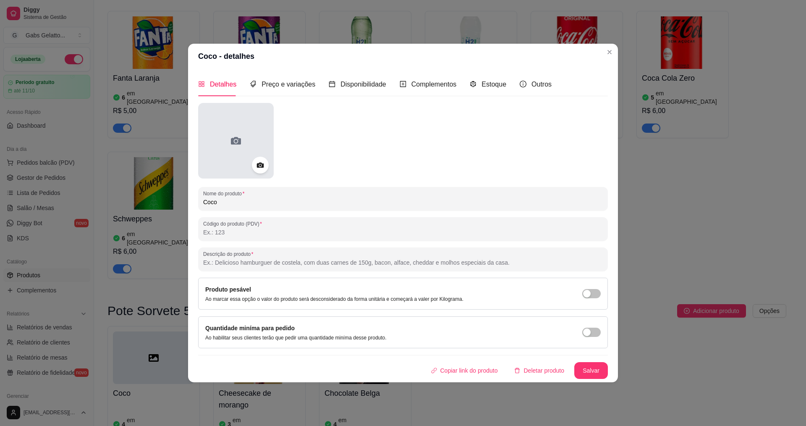
click at [255, 151] on div at bounding box center [236, 141] width 76 height 76
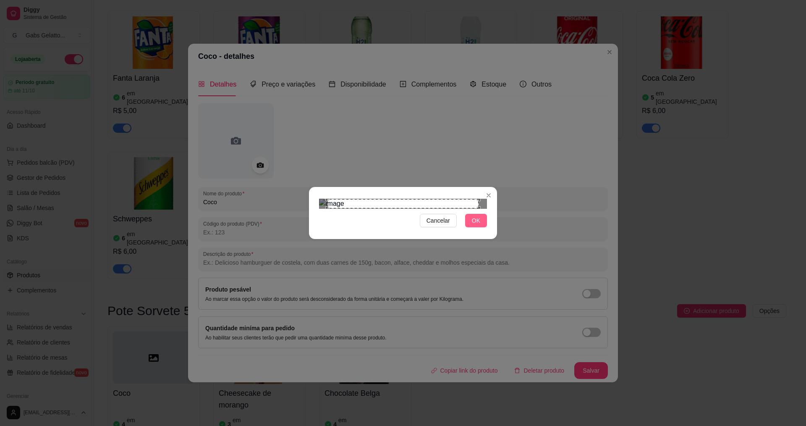
click at [472, 227] on button "OK" at bounding box center [476, 220] width 22 height 13
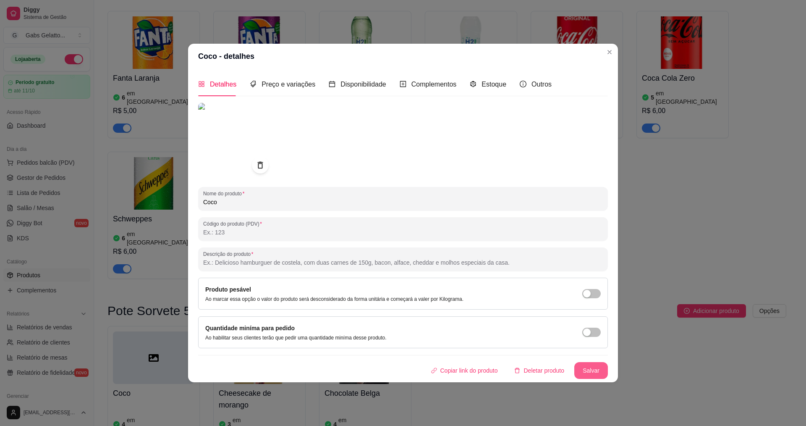
click at [585, 364] on button "Salvar" at bounding box center [592, 370] width 34 height 17
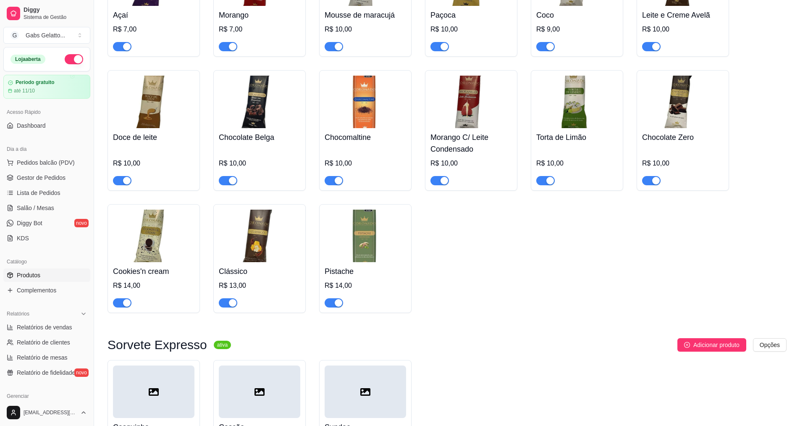
scroll to position [492, 0]
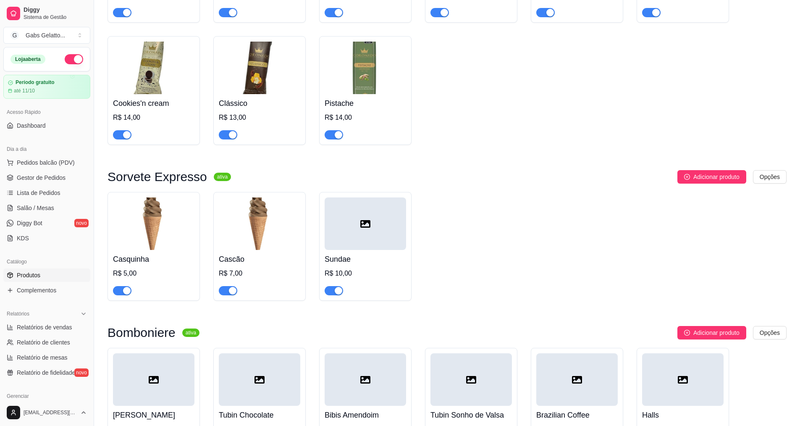
click at [367, 239] on div at bounding box center [365, 223] width 81 height 53
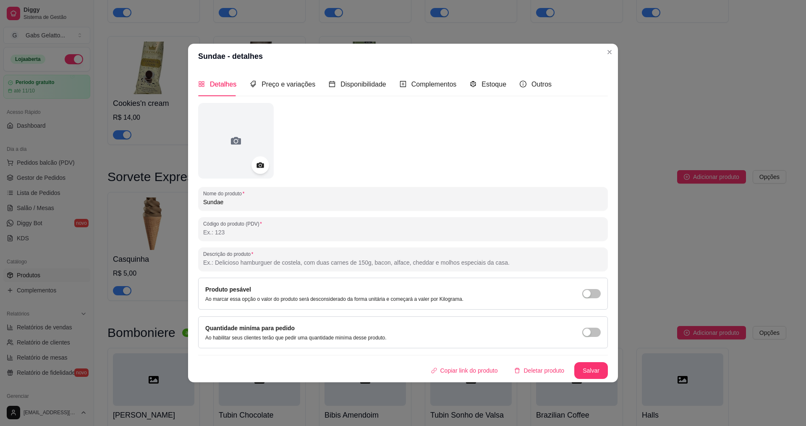
click at [262, 165] on icon at bounding box center [260, 165] width 10 height 10
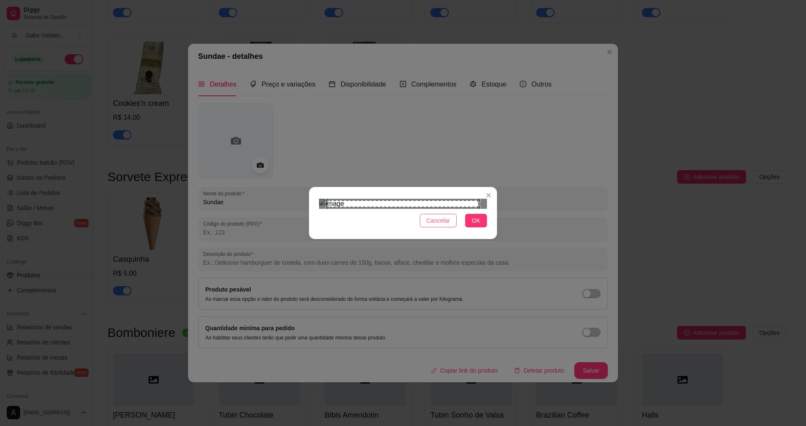
drag, startPoint x: 441, startPoint y: 331, endPoint x: 483, endPoint y: 250, distance: 90.2
click at [442, 225] on span "Cancelar" at bounding box center [439, 220] width 24 height 9
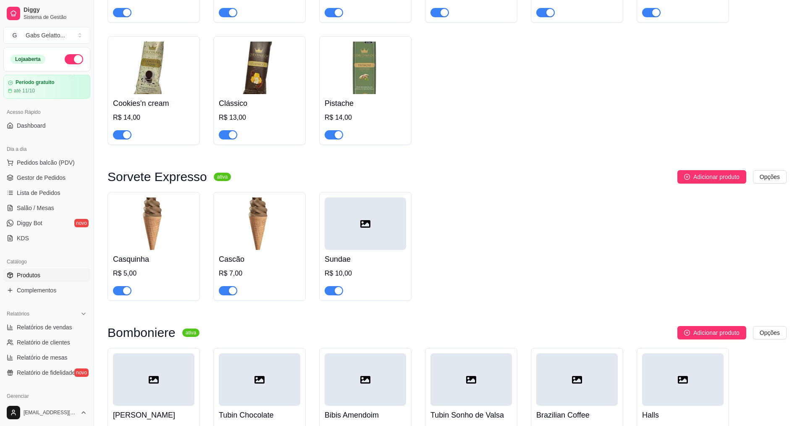
click at [371, 260] on h4 "Sundae" at bounding box center [365, 259] width 81 height 12
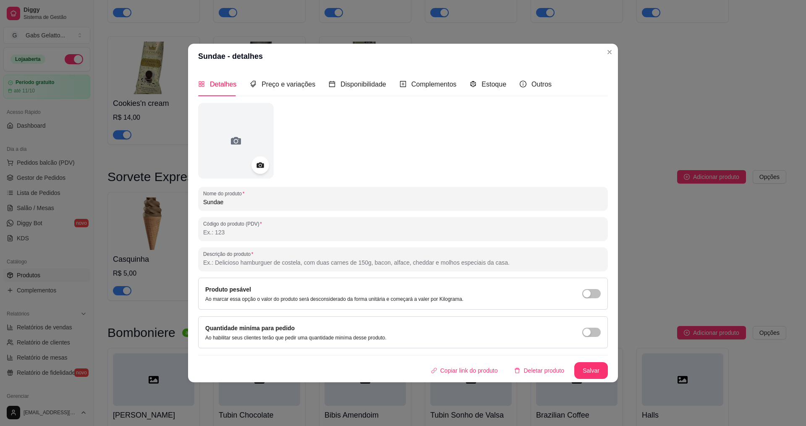
click at [260, 168] on icon at bounding box center [260, 165] width 10 height 10
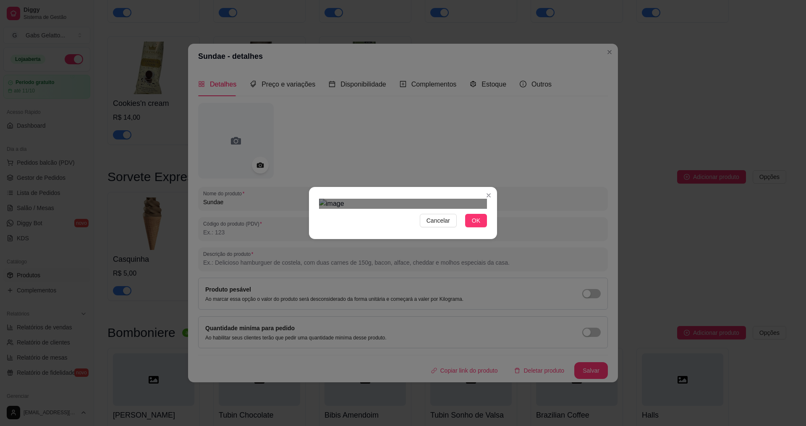
click at [496, 231] on div "Cancelar OK" at bounding box center [403, 212] width 188 height 35
click at [315, 195] on div "Cancelar OK" at bounding box center [403, 212] width 188 height 35
click at [402, 243] on div "Use the arrow keys to move the crop selection area" at bounding box center [403, 327] width 168 height 168
click at [481, 227] on button "OK" at bounding box center [476, 220] width 22 height 13
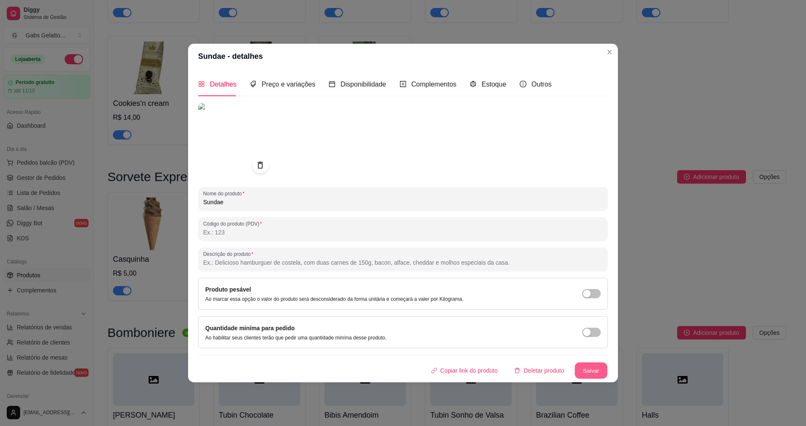
click at [595, 375] on button "Salvar" at bounding box center [591, 370] width 33 height 16
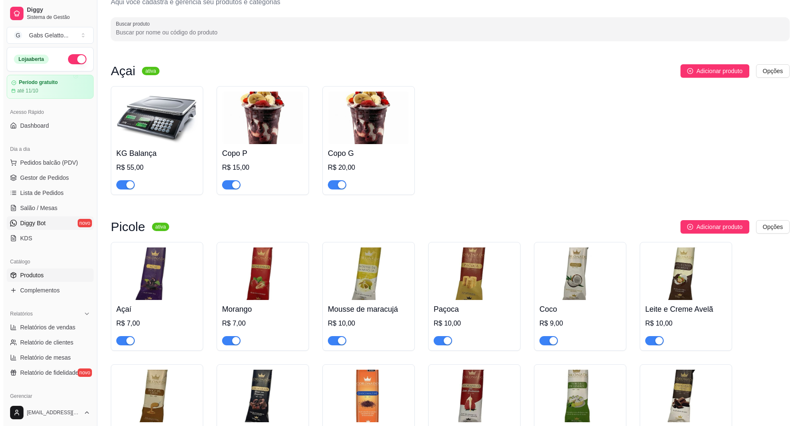
scroll to position [0, 0]
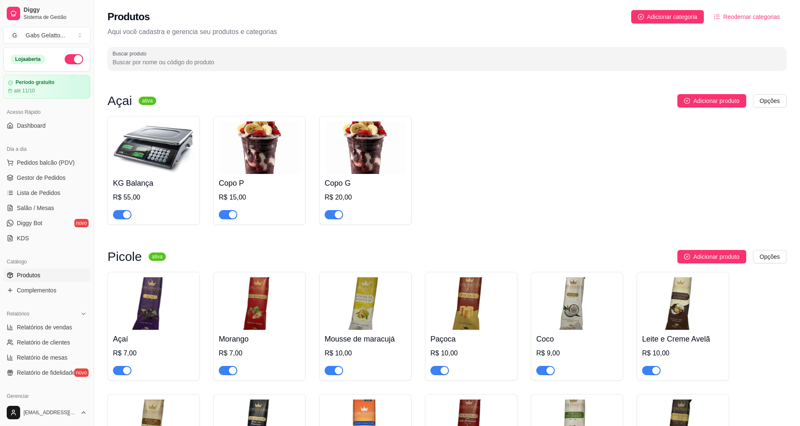
click at [244, 154] on img at bounding box center [259, 147] width 81 height 53
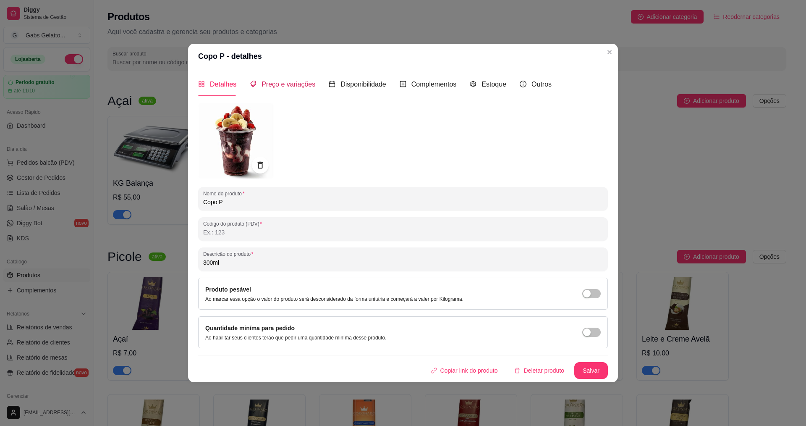
click at [297, 81] on span "Preço e variações" at bounding box center [289, 84] width 54 height 7
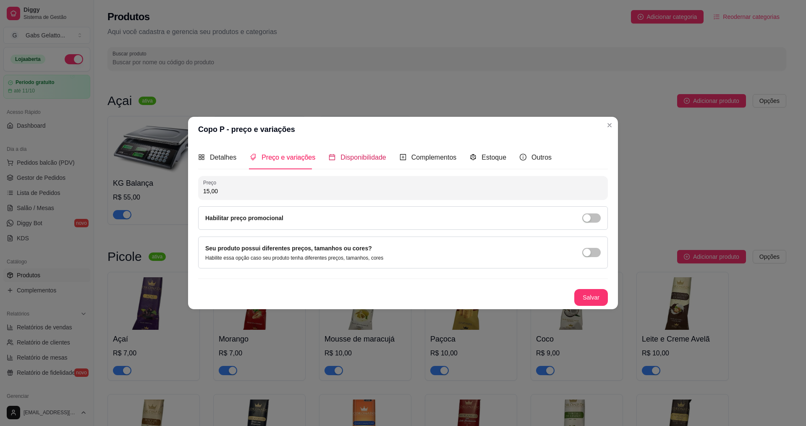
click at [381, 155] on span "Disponibilidade" at bounding box center [364, 157] width 46 height 7
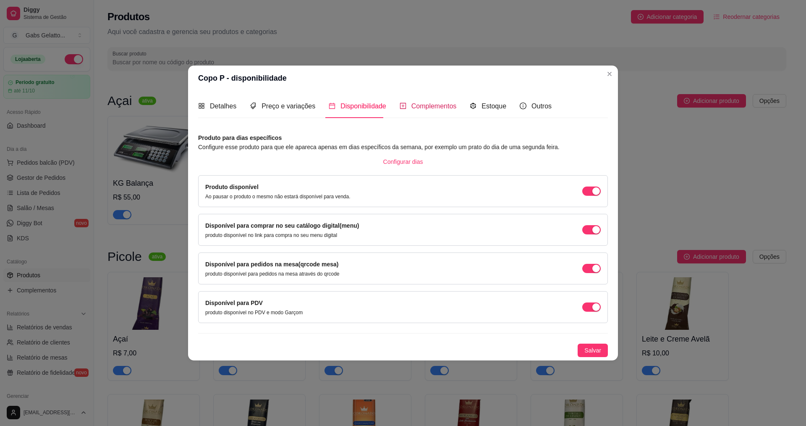
click at [428, 111] on div "Complementos" at bounding box center [428, 106] width 57 height 11
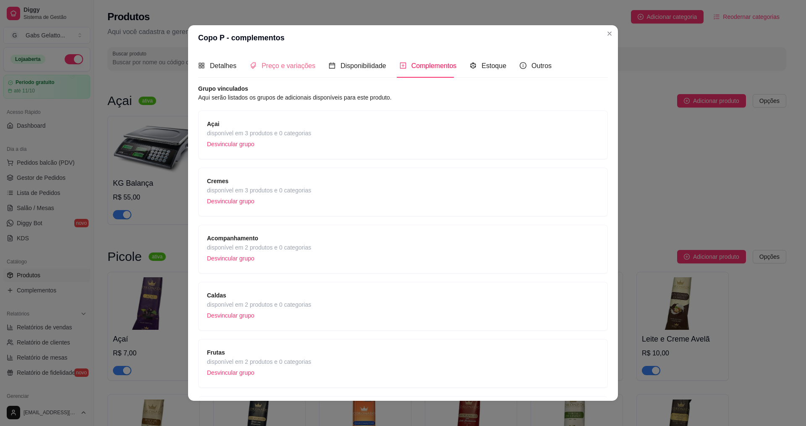
click at [299, 72] on div "Preço e variações" at bounding box center [283, 66] width 66 height 24
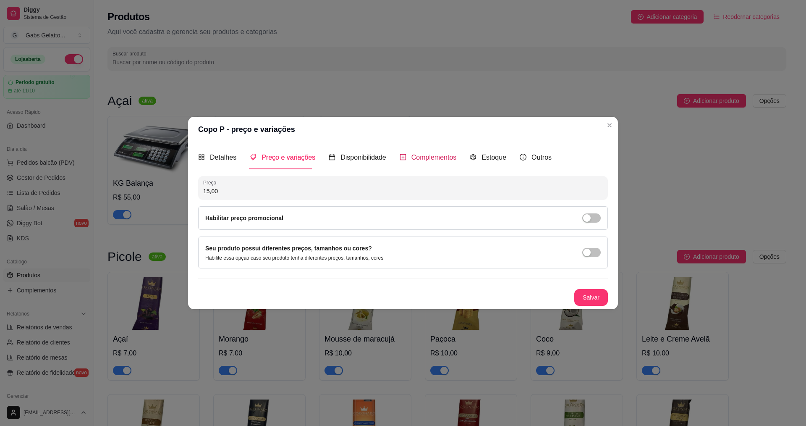
click at [413, 155] on span "Complementos" at bounding box center [434, 157] width 45 height 7
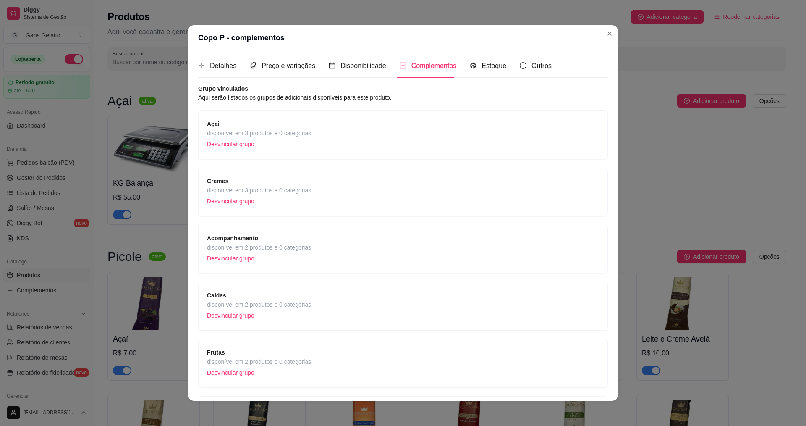
click at [290, 140] on p "Desvincular grupo" at bounding box center [259, 144] width 104 height 13
click at [326, 134] on div "Açai disponível em 3 produtos e 0 categorias Desvincular grupo" at bounding box center [403, 134] width 392 height 31
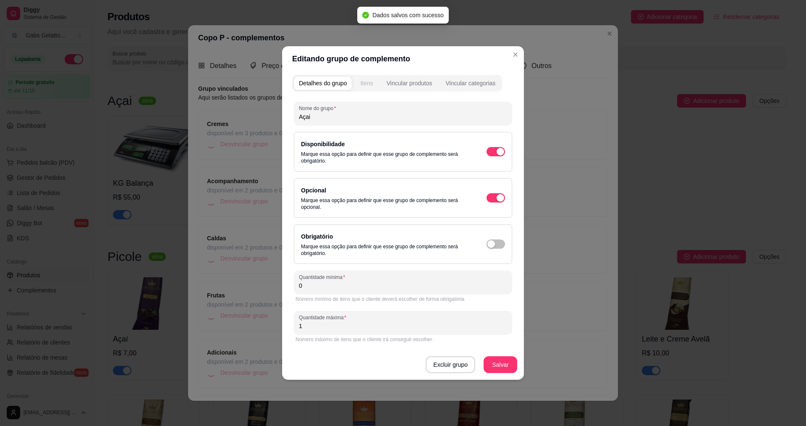
click at [372, 83] on div "Itens" at bounding box center [366, 83] width 13 height 8
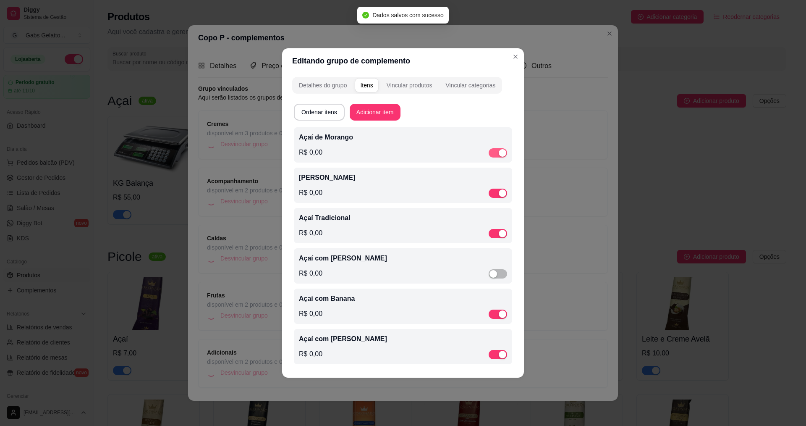
click at [499, 148] on span "button" at bounding box center [498, 152] width 18 height 9
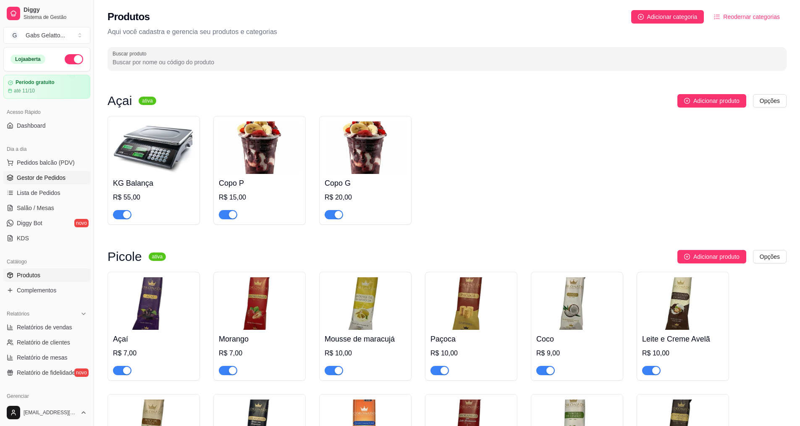
click at [52, 179] on span "Gestor de Pedidos" at bounding box center [41, 177] width 49 height 8
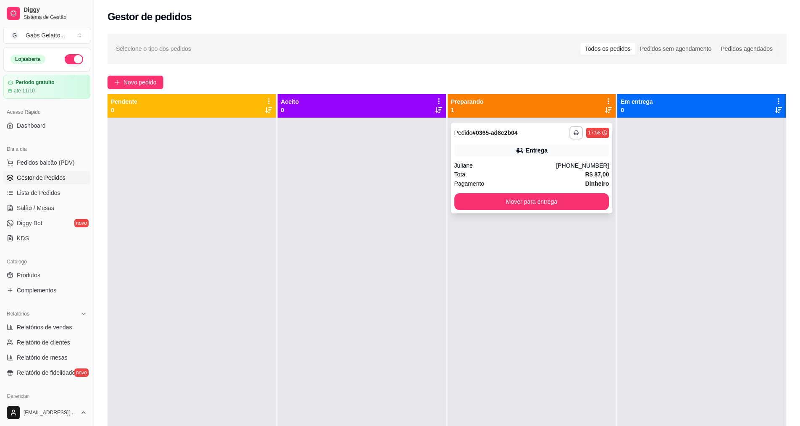
click at [488, 163] on div "Juliane" at bounding box center [505, 165] width 102 height 8
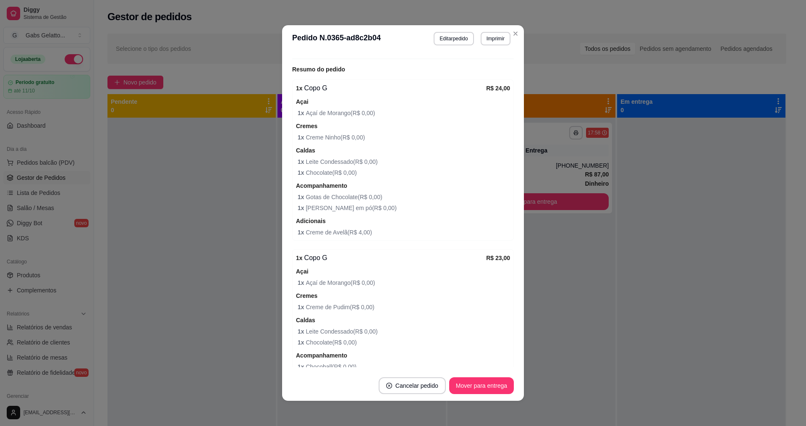
scroll to position [210, 0]
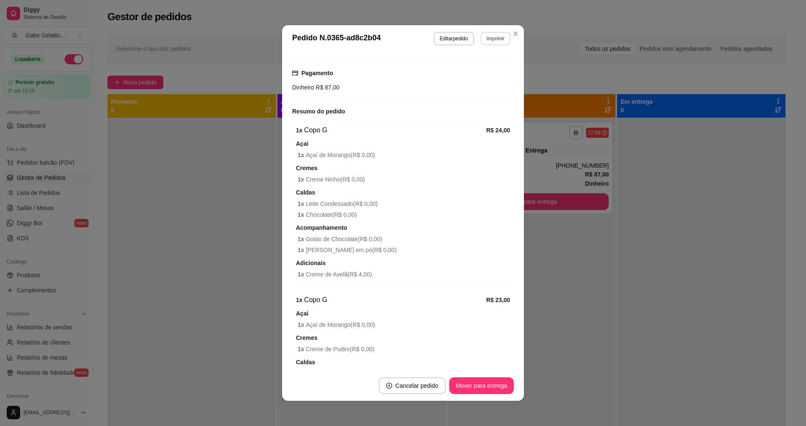
click at [481, 43] on button "Imprimir" at bounding box center [496, 38] width 30 height 13
click at [480, 65] on button "IMPRESSORA" at bounding box center [477, 67] width 61 height 13
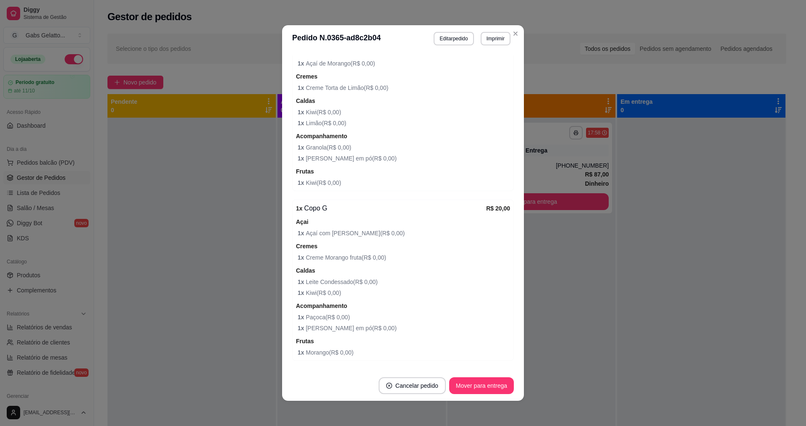
scroll to position [666, 0]
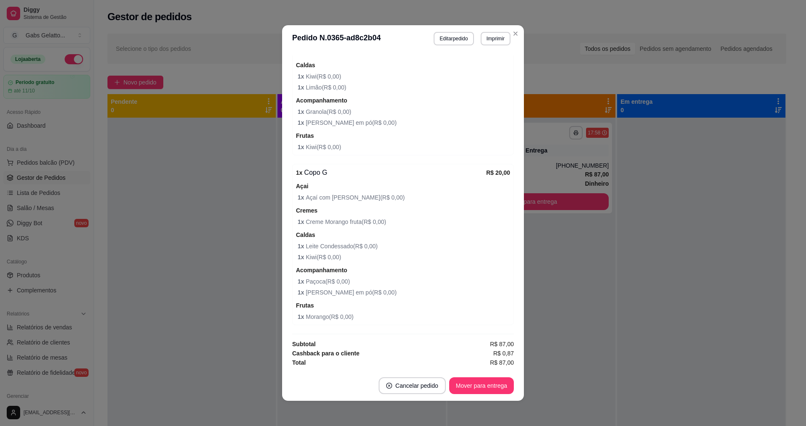
click at [473, 383] on button "Mover para entrega" at bounding box center [481, 385] width 65 height 17
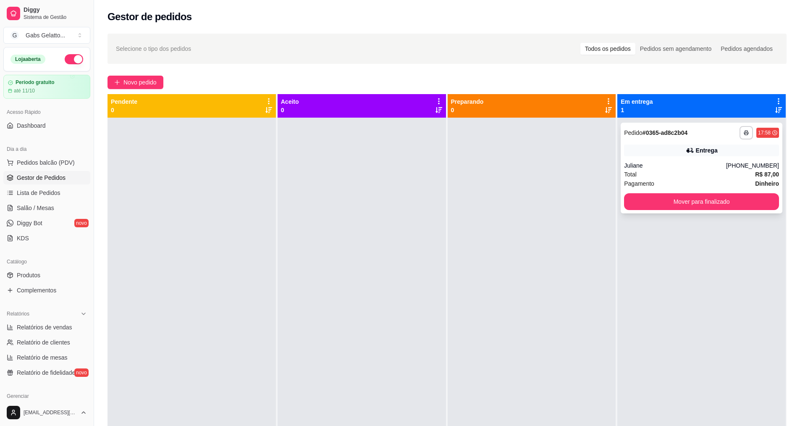
click at [696, 170] on div "Total R$ 87,00" at bounding box center [701, 174] width 155 height 9
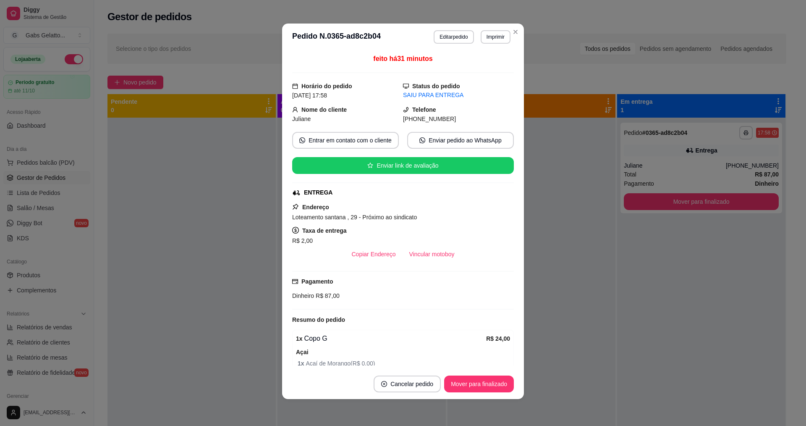
scroll to position [0, 0]
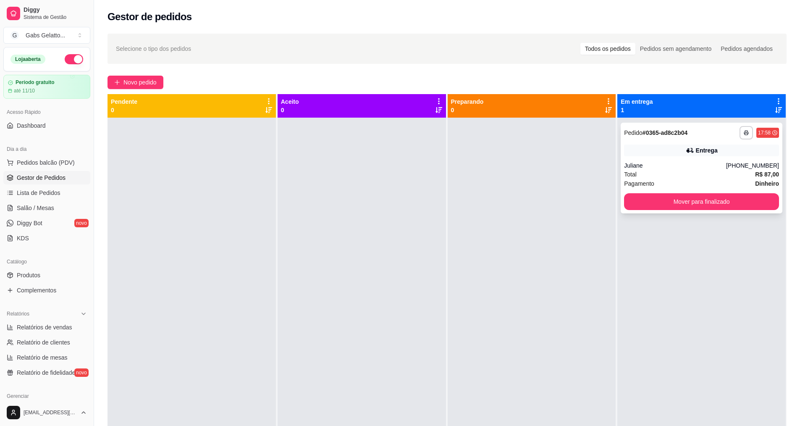
click at [656, 149] on div "Entrega" at bounding box center [701, 150] width 155 height 12
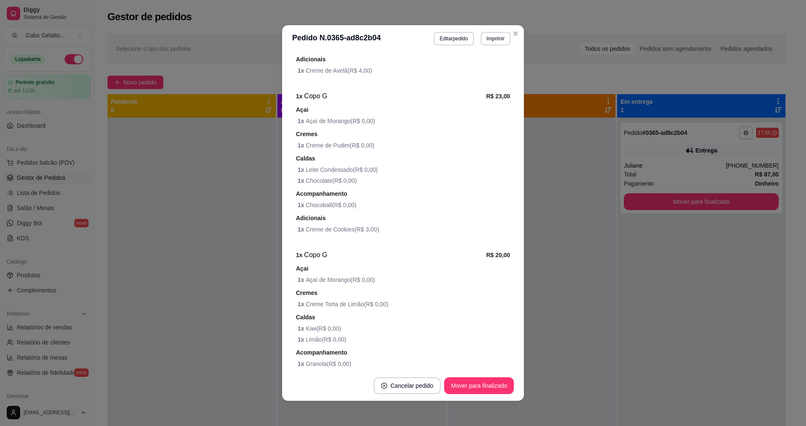
scroll to position [204, 0]
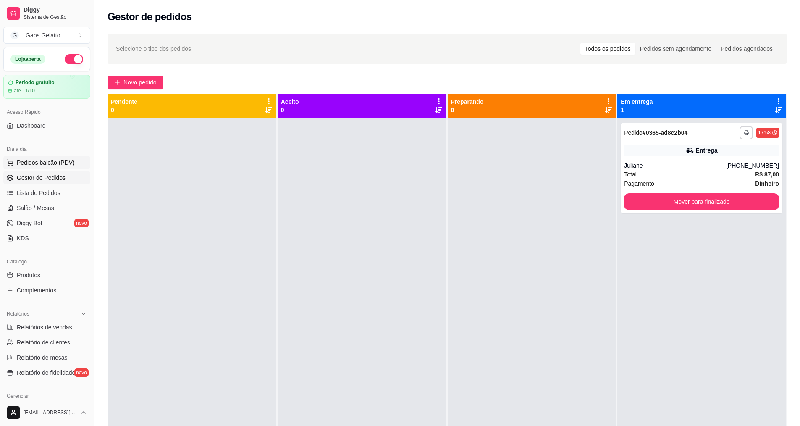
drag, startPoint x: 61, startPoint y: 154, endPoint x: 57, endPoint y: 160, distance: 7.3
click at [60, 156] on div "Dia a dia Pedidos balcão (PDV) Gestor de Pedidos Lista de Pedidos Salão / Mesas…" at bounding box center [47, 193] width 94 height 109
click at [56, 162] on span "Pedidos balcão (PDV)" at bounding box center [46, 162] width 58 height 8
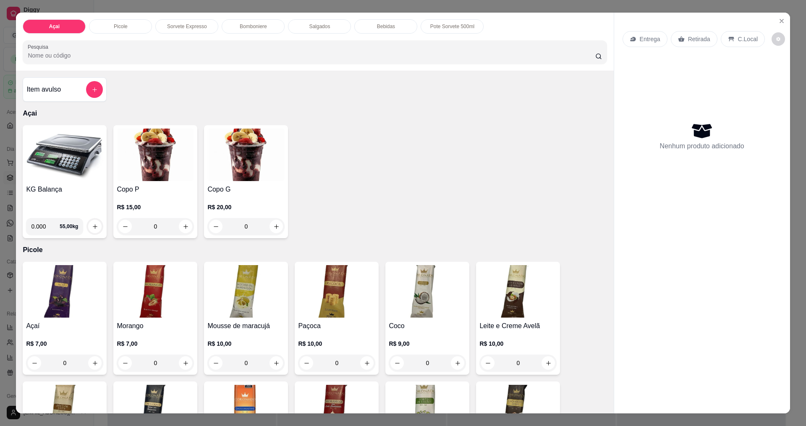
click at [87, 152] on img at bounding box center [64, 155] width 77 height 53
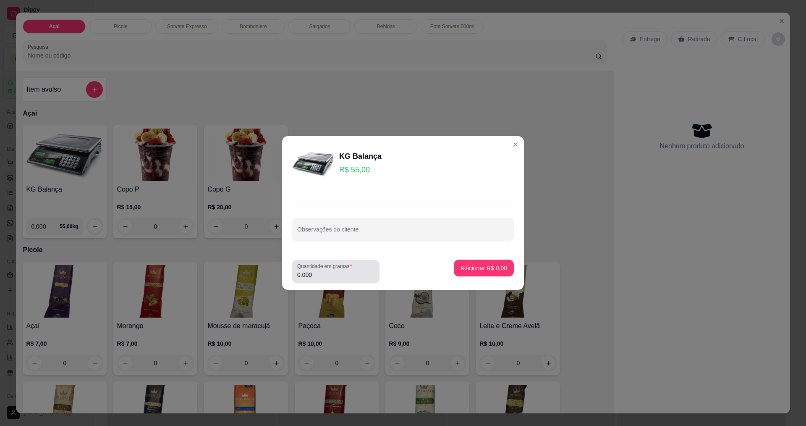
click at [326, 284] on footer "Quantidade em gramas 0.000 Adicionar R$ 0,00" at bounding box center [403, 271] width 242 height 37
click at [324, 284] on footer "Quantidade em gramas 0.000 Adicionar R$ 0,00" at bounding box center [403, 271] width 242 height 37
click at [329, 278] on input "0.000" at bounding box center [335, 274] width 77 height 8
click at [352, 279] on div "Quantidade em gramas 0.000" at bounding box center [335, 272] width 87 height 24
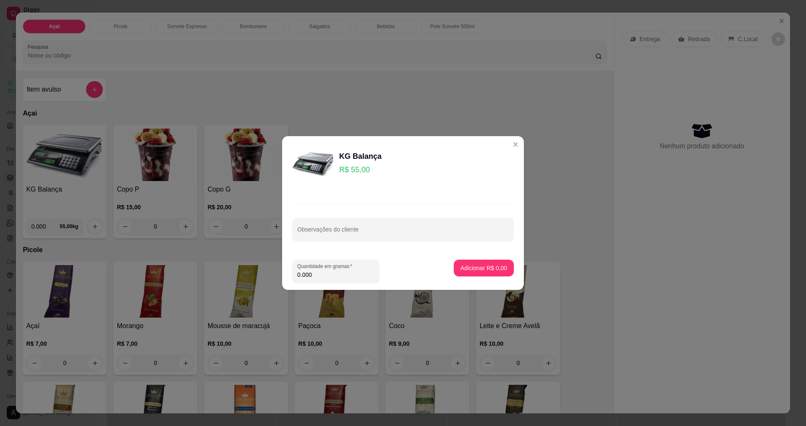
click at [361, 286] on footer "Quantidade em gramas 0.000 Adicionar R$ 0,00" at bounding box center [403, 271] width 242 height 37
click at [363, 278] on input "0.000" at bounding box center [335, 274] width 77 height 8
click at [349, 278] on input "0.000" at bounding box center [329, 274] width 64 height 8
click at [349, 278] on input "0.000" at bounding box center [335, 274] width 77 height 8
click at [331, 280] on div "Quantidade em gramas 0.000" at bounding box center [335, 272] width 87 height 24
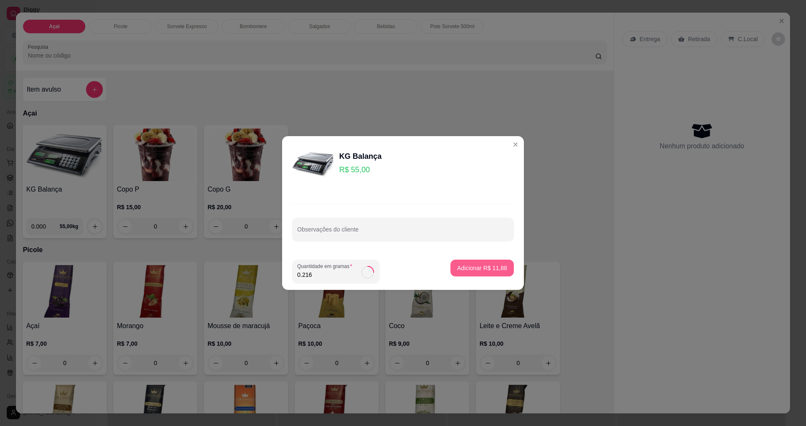
type input "0.216"
click at [477, 270] on p "Adicionar R$ 11,88" at bounding box center [482, 268] width 50 height 8
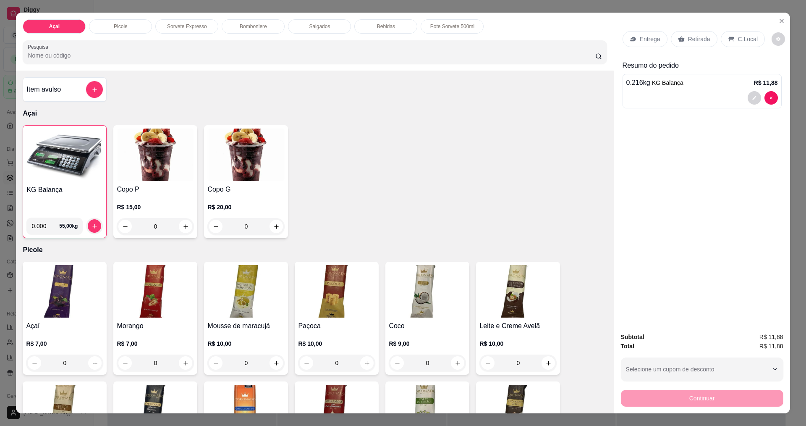
click at [723, 35] on div "C.Local" at bounding box center [743, 39] width 44 height 16
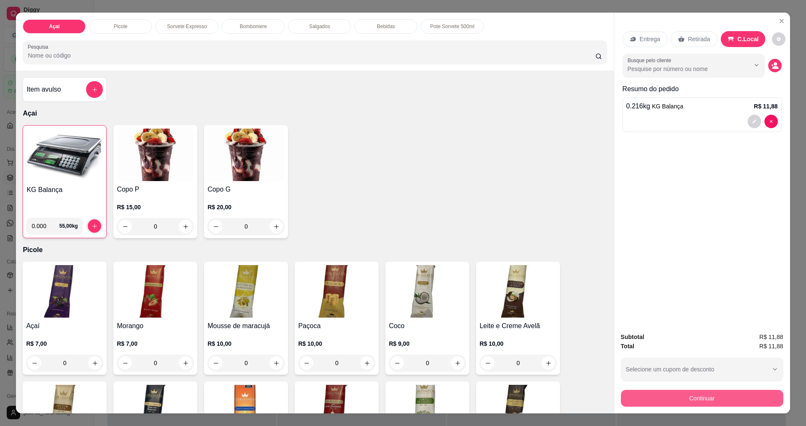
click at [723, 402] on button "Continuar" at bounding box center [702, 398] width 163 height 17
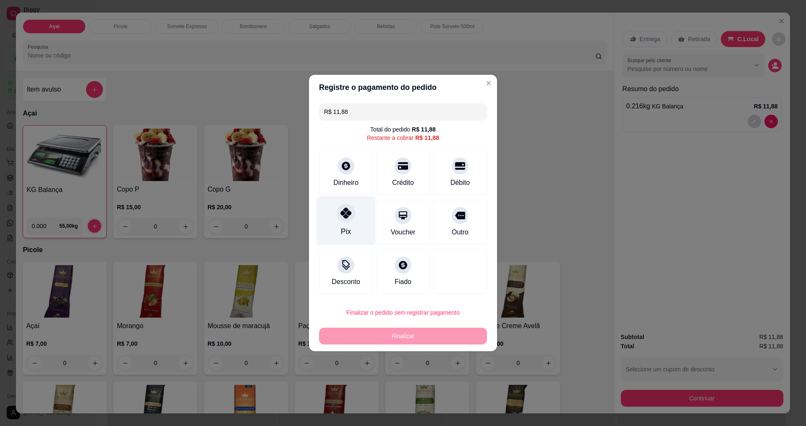
click at [342, 225] on div "Pix" at bounding box center [346, 220] width 59 height 49
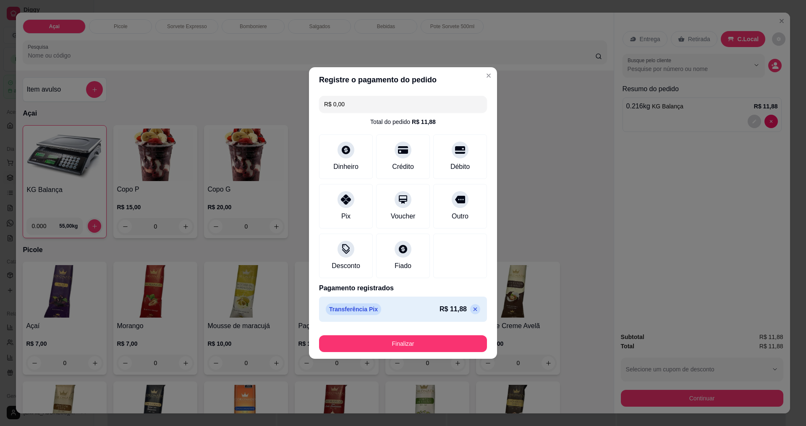
click at [432, 353] on footer "Finalizar" at bounding box center [403, 342] width 188 height 34
click at [433, 346] on button "Finalizar" at bounding box center [403, 343] width 168 height 17
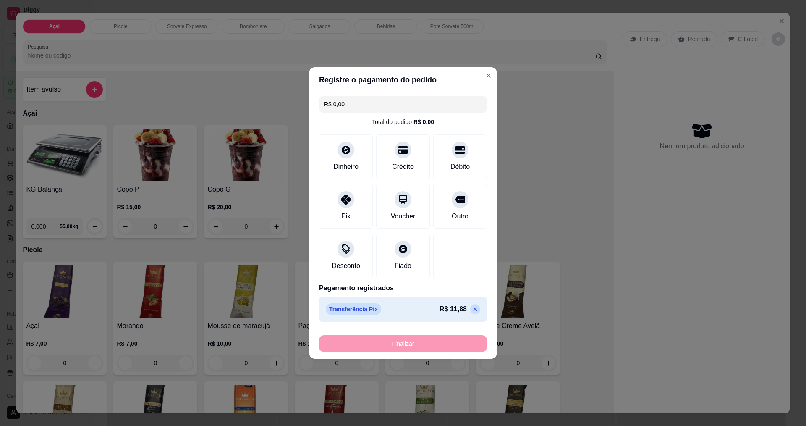
type input "-R$ 11,88"
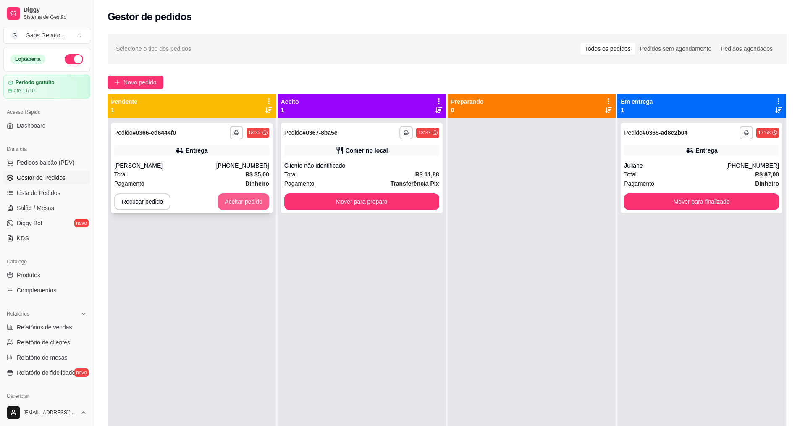
click at [236, 203] on button "Aceitar pedido" at bounding box center [243, 201] width 51 height 17
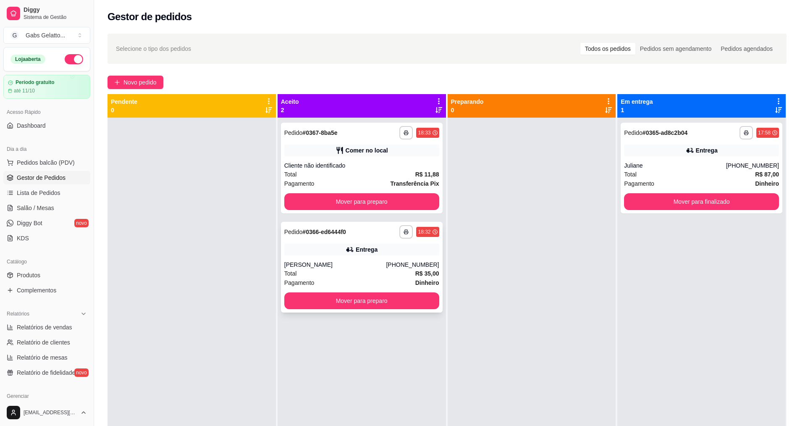
click at [387, 270] on div "Total R$ 35,00" at bounding box center [361, 273] width 155 height 9
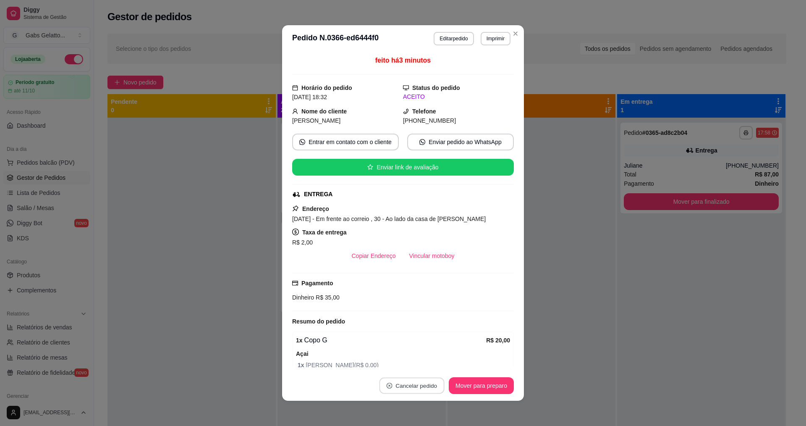
click at [410, 385] on button "Cancelar pedido" at bounding box center [411, 386] width 65 height 16
click at [420, 366] on button "Sim" at bounding box center [432, 364] width 34 height 17
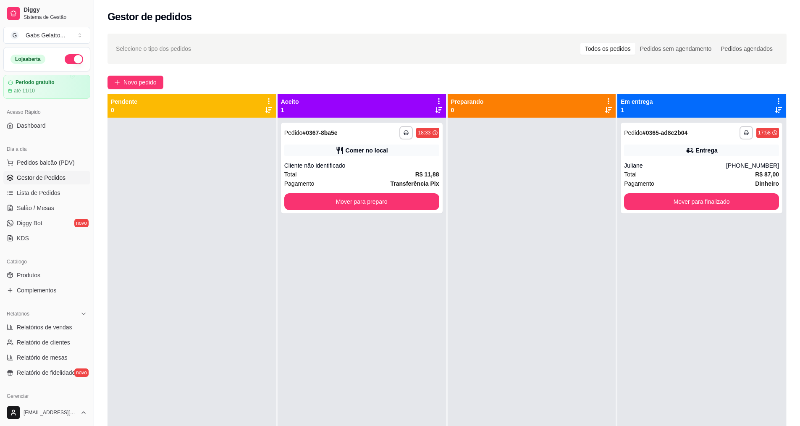
click at [46, 153] on div "Dia a dia" at bounding box center [46, 148] width 87 height 13
click at [47, 157] on button "Pedidos balcão (PDV)" at bounding box center [46, 162] width 87 height 13
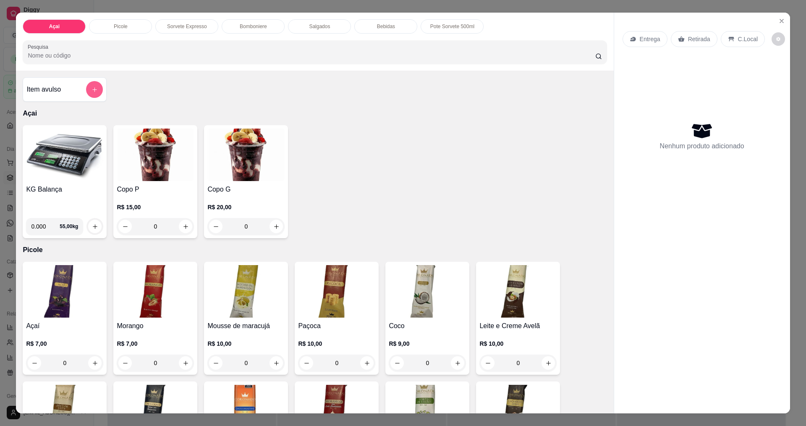
click at [88, 89] on button "add-separate-item" at bounding box center [94, 89] width 17 height 17
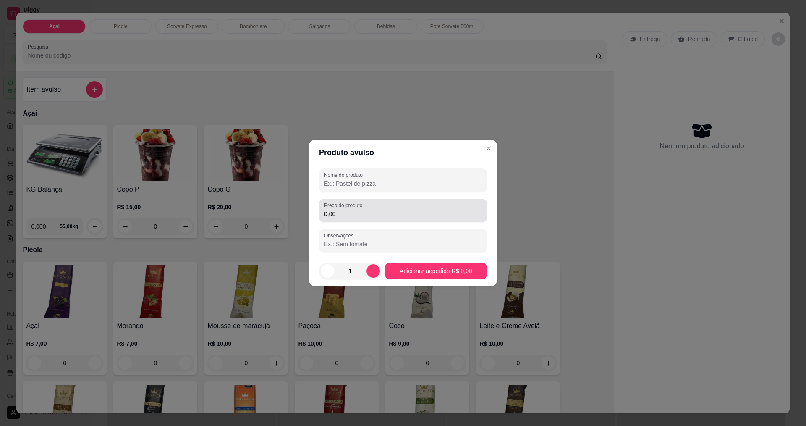
click at [375, 216] on input "0,00" at bounding box center [403, 214] width 158 height 8
type input "5,00"
drag, startPoint x: 496, startPoint y: 149, endPoint x: 500, endPoint y: 145, distance: 5.7
click at [498, 147] on div "Produto avulso Nome do produto Preço do produto 5,00 Observações 1 Adicionar ao…" at bounding box center [403, 213] width 806 height 426
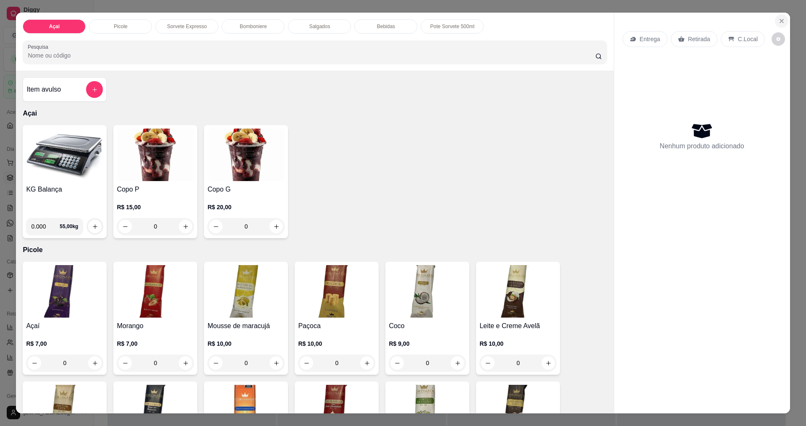
click at [777, 16] on button "Close" at bounding box center [781, 20] width 13 height 13
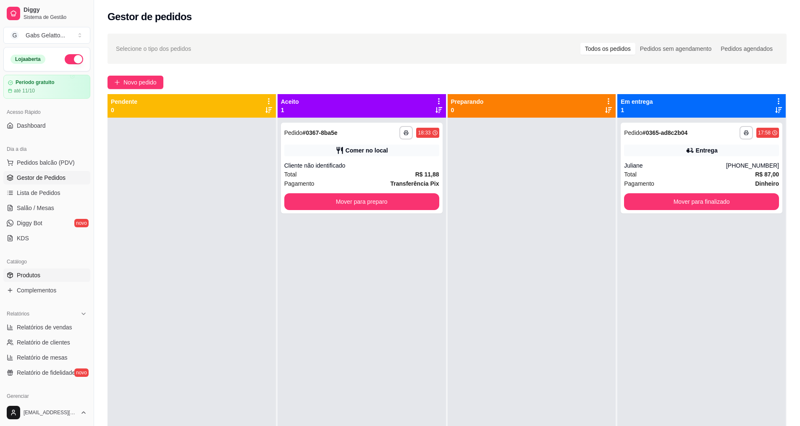
click at [45, 276] on link "Produtos" at bounding box center [46, 274] width 87 height 13
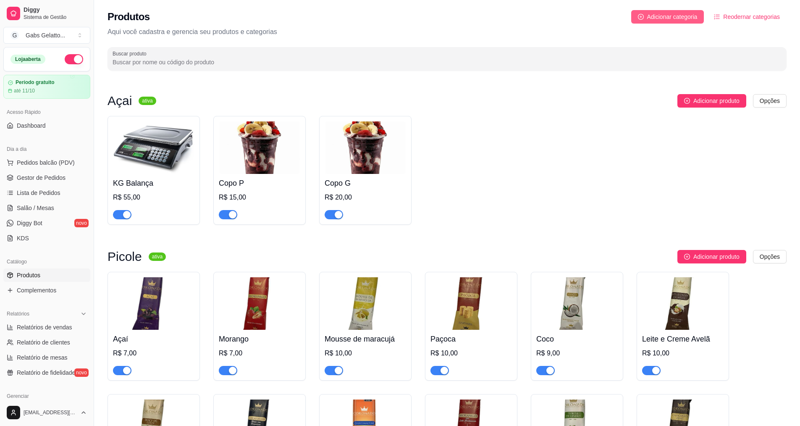
click at [646, 18] on button "Adicionar categoria" at bounding box center [667, 16] width 73 height 13
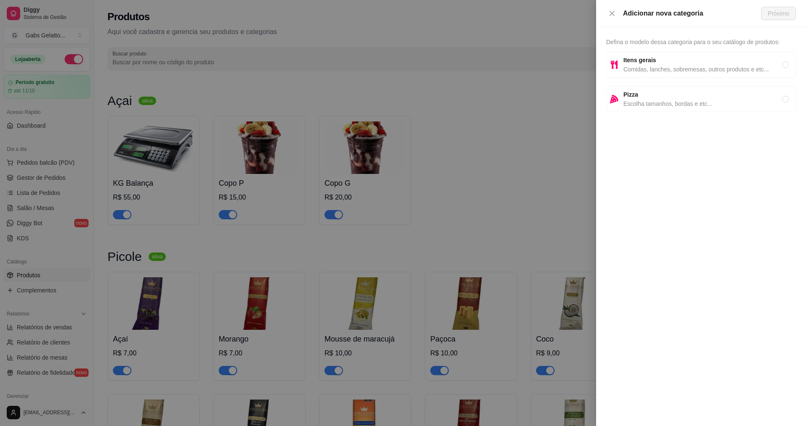
click at [643, 59] on strong "Itens gerais" at bounding box center [640, 60] width 33 height 7
radio input "true"
click at [777, 6] on div "Adicionar nova categoria Próximo" at bounding box center [701, 13] width 210 height 27
click at [775, 12] on span "Próximo" at bounding box center [778, 13] width 21 height 9
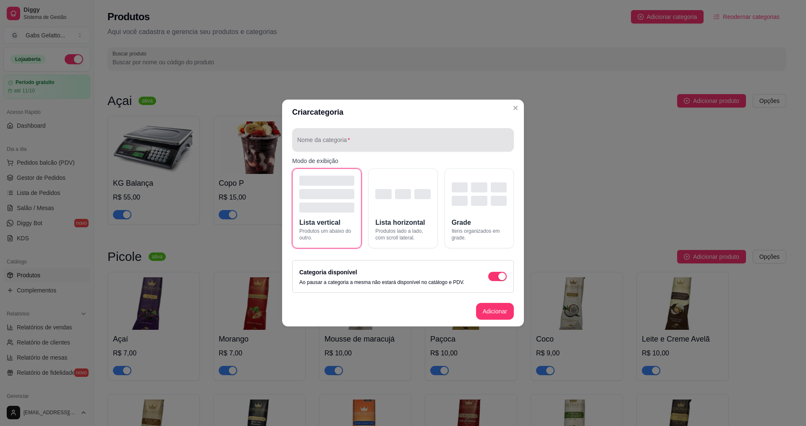
click at [397, 142] on input "Nome da categoria" at bounding box center [403, 143] width 212 height 8
click at [355, 139] on input "Nome da categoria" at bounding box center [403, 143] width 212 height 8
drag, startPoint x: 356, startPoint y: 139, endPoint x: 349, endPoint y: 144, distance: 8.3
click at [349, 144] on input "Nome da categoria" at bounding box center [403, 143] width 212 height 8
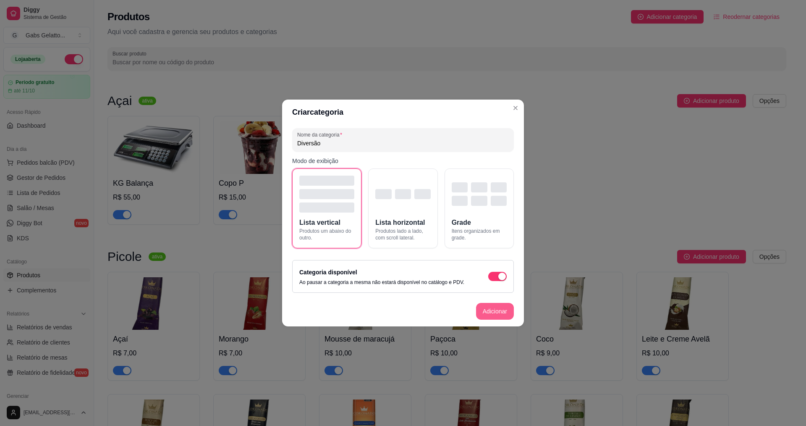
type input "Diversão"
click at [502, 315] on button "Adicionar" at bounding box center [495, 311] width 38 height 17
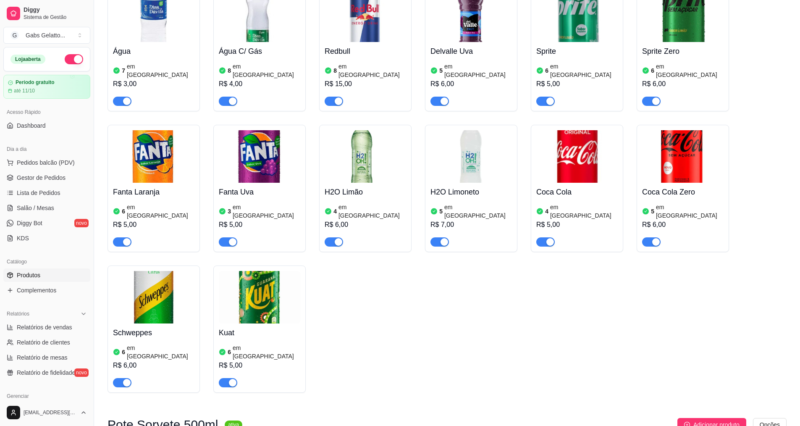
scroll to position [1809, 0]
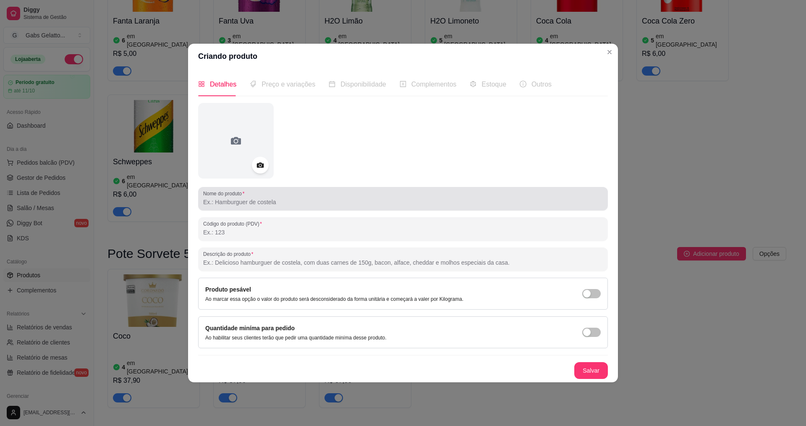
click at [278, 204] on input "Nome do produto" at bounding box center [403, 202] width 400 height 8
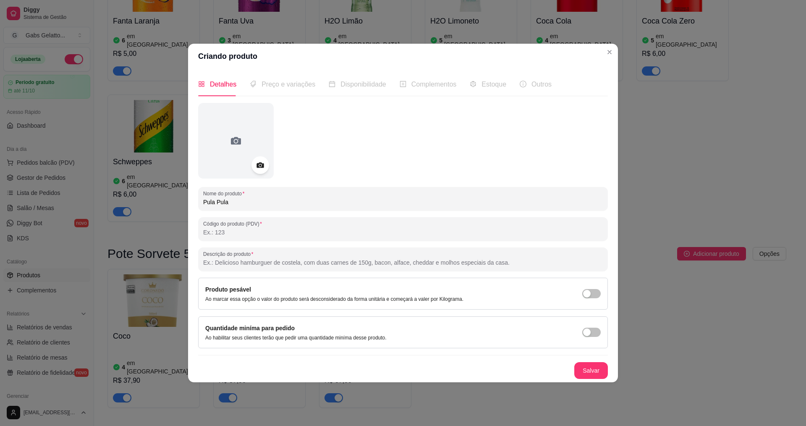
type input "Pula Pula"
click at [256, 158] on div at bounding box center [261, 165] width 18 height 18
click at [236, 142] on icon at bounding box center [235, 140] width 13 height 13
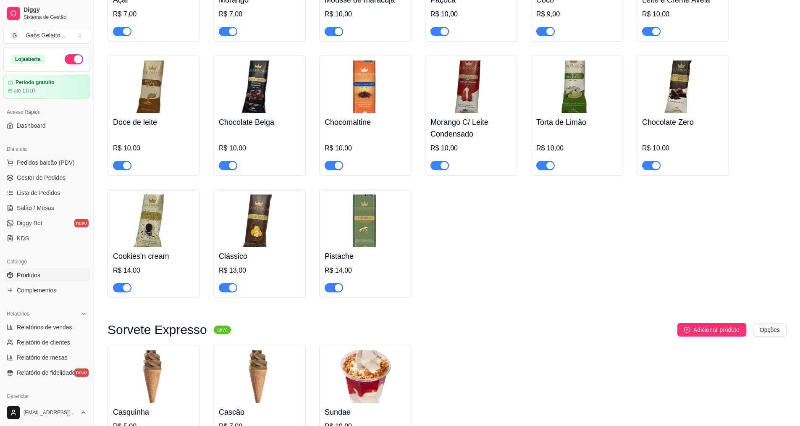
scroll to position [3, 0]
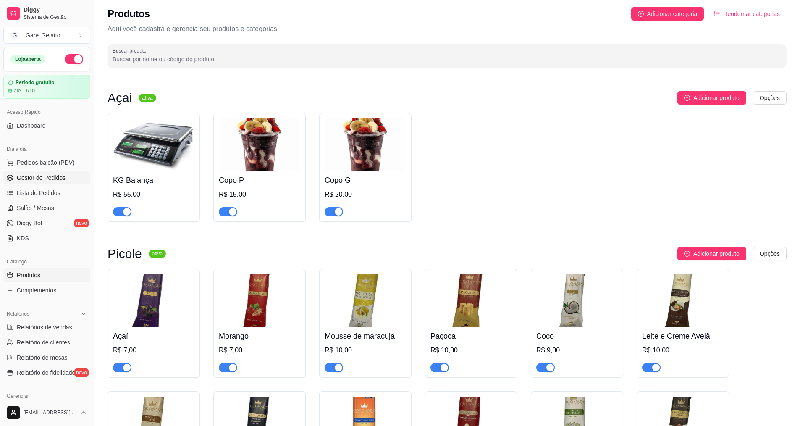
click at [71, 173] on link "Gestor de Pedidos" at bounding box center [46, 177] width 87 height 13
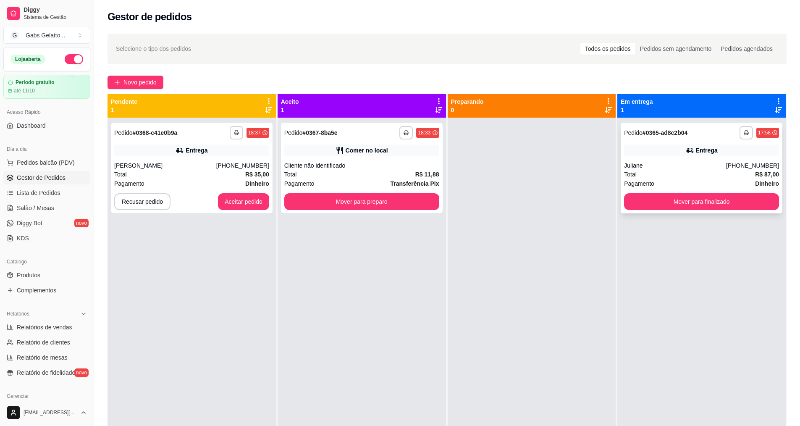
click at [715, 193] on button "Mover para finalizado" at bounding box center [701, 201] width 155 height 17
click at [392, 210] on div "**********" at bounding box center [362, 168] width 162 height 91
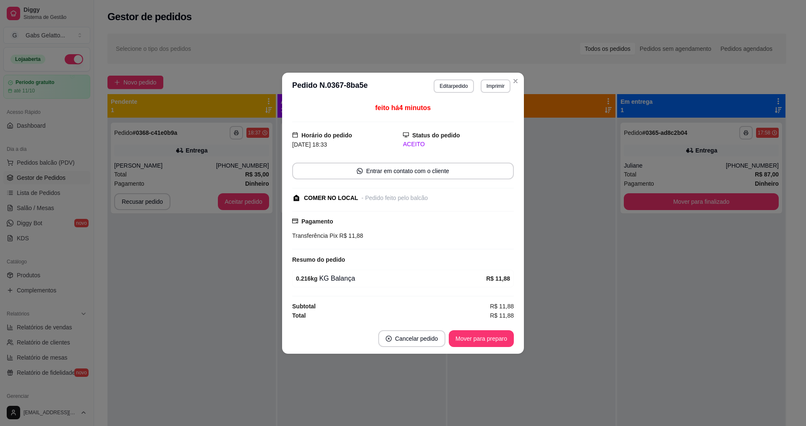
click at [467, 333] on button "Mover para preparo" at bounding box center [481, 338] width 65 height 17
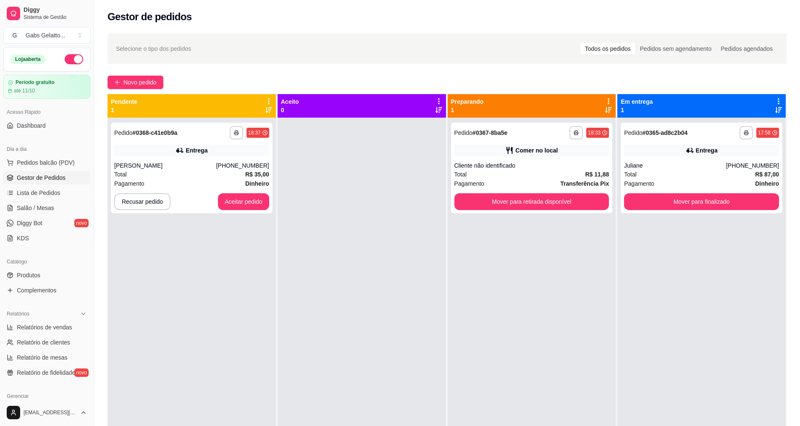
click at [557, 61] on div "Selecione o tipo dos pedidos Todos os pedidos Pedidos sem agendamento Pedidos a…" at bounding box center [447, 49] width 679 height 30
click at [522, 202] on button "Mover para retirada disponível" at bounding box center [531, 201] width 155 height 17
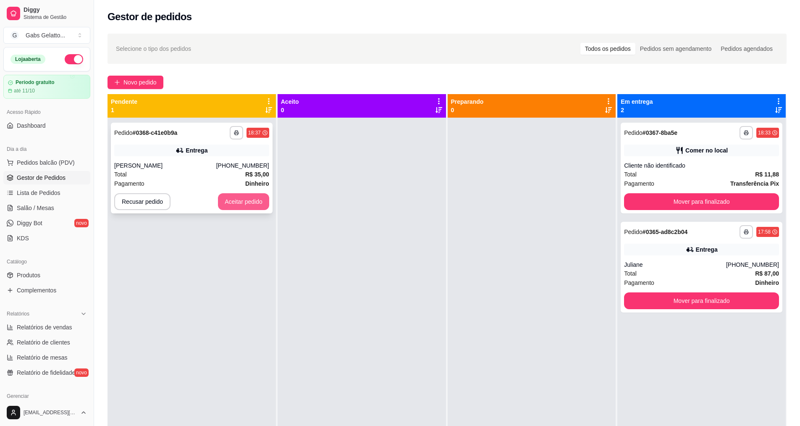
click at [257, 201] on button "Aceitar pedido" at bounding box center [243, 201] width 51 height 17
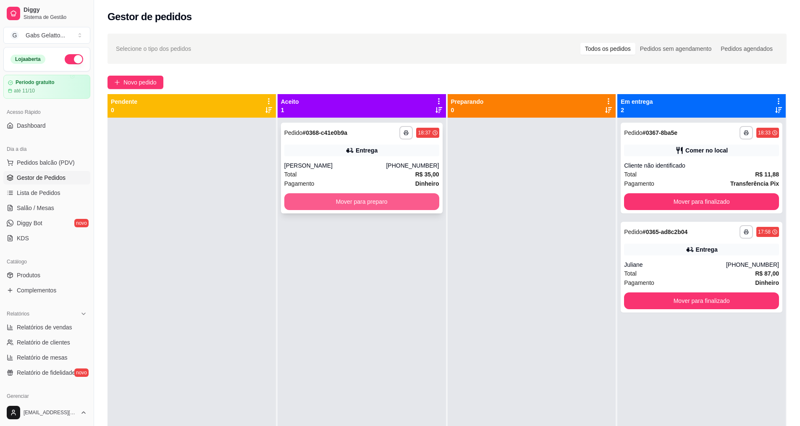
click at [402, 203] on button "Mover para preparo" at bounding box center [361, 201] width 155 height 17
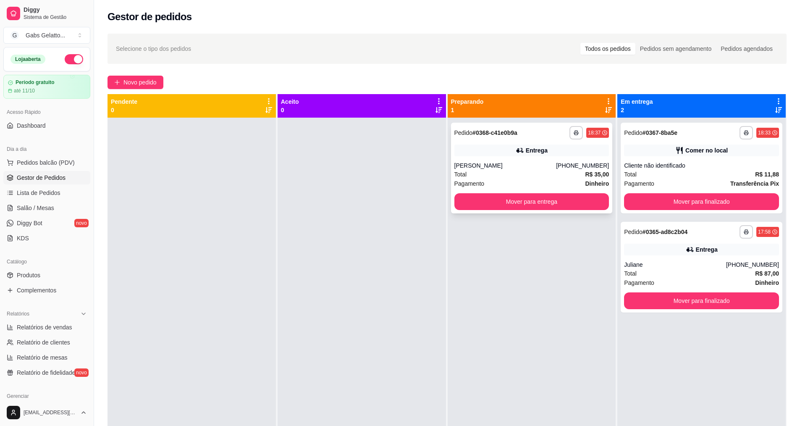
click at [509, 177] on div "Total R$ 35,00" at bounding box center [531, 174] width 155 height 9
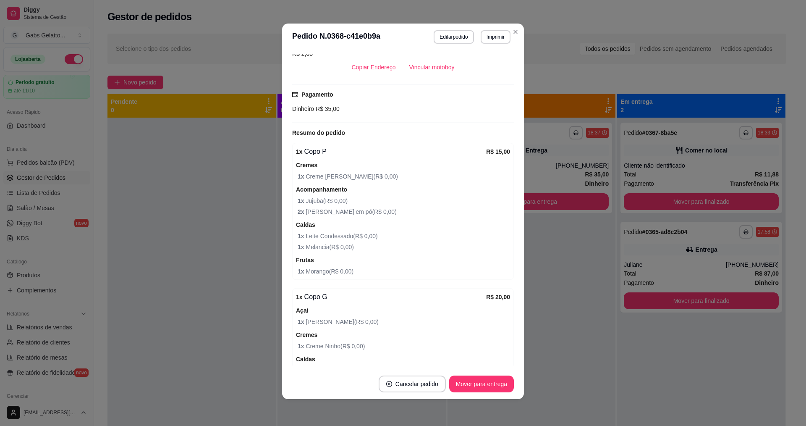
scroll to position [313, 0]
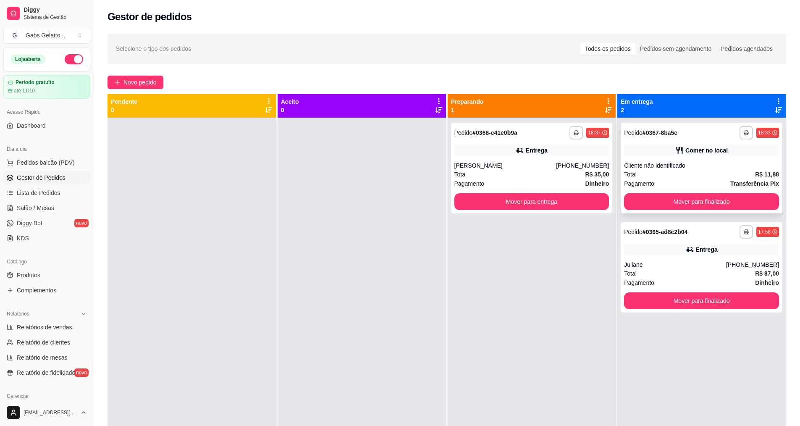
click at [735, 193] on div "**********" at bounding box center [702, 168] width 162 height 91
click at [697, 197] on button "Mover para finalizado" at bounding box center [702, 202] width 150 height 16
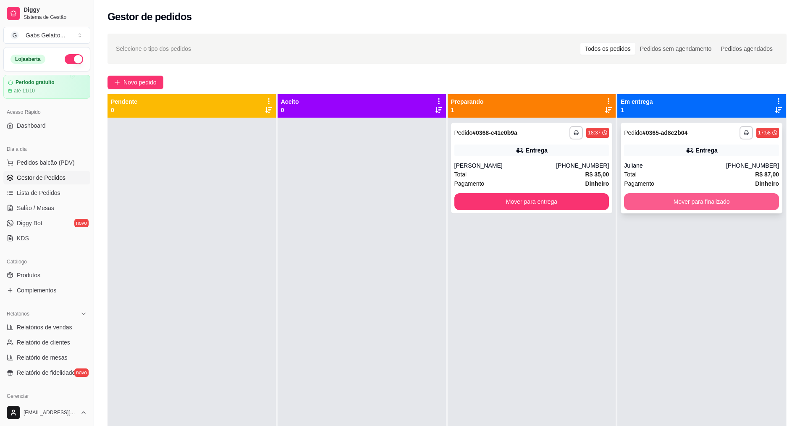
click at [701, 201] on button "Mover para finalizado" at bounding box center [701, 201] width 155 height 17
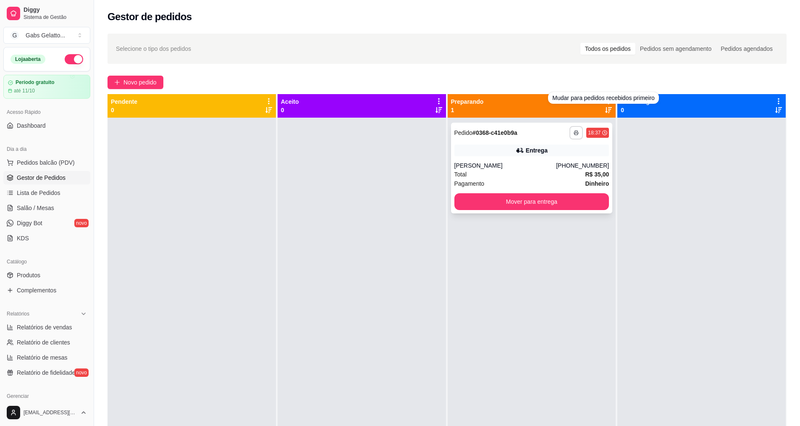
click at [574, 132] on icon "button" at bounding box center [576, 133] width 4 height 2
click at [564, 159] on button "IMPRESSORA" at bounding box center [549, 161] width 61 height 13
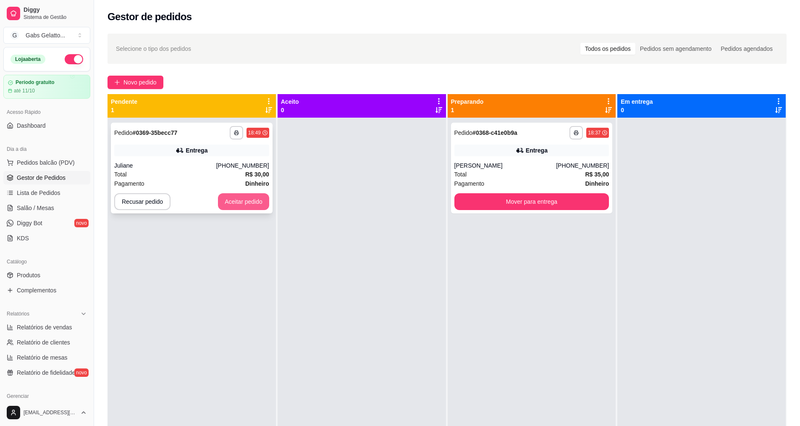
click at [245, 203] on button "Aceitar pedido" at bounding box center [243, 201] width 51 height 17
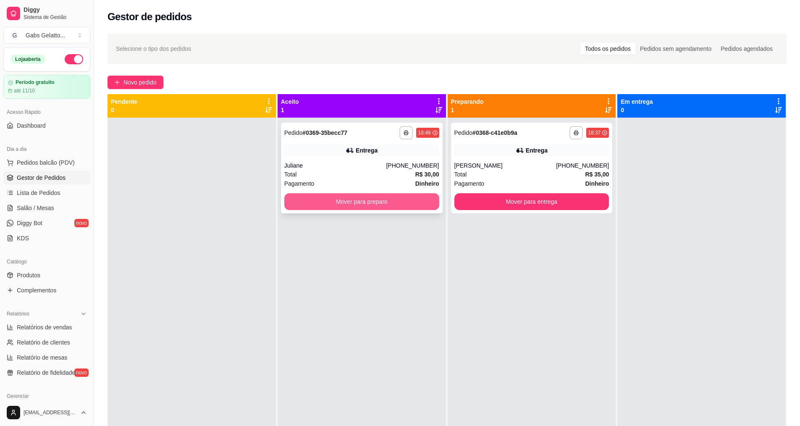
click at [341, 205] on button "Mover para preparo" at bounding box center [361, 201] width 155 height 17
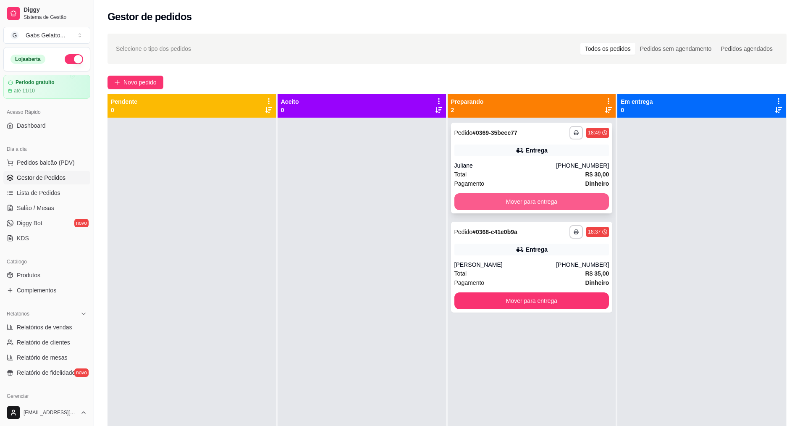
click at [562, 204] on button "Mover para entrega" at bounding box center [531, 201] width 155 height 17
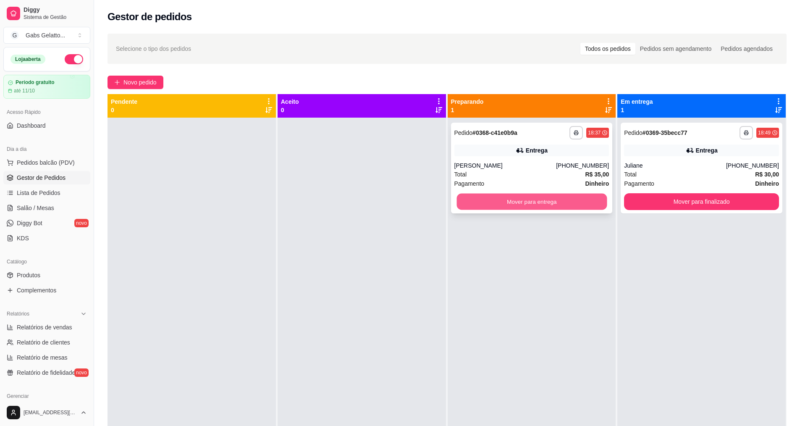
click at [566, 205] on button "Mover para entrega" at bounding box center [532, 202] width 150 height 16
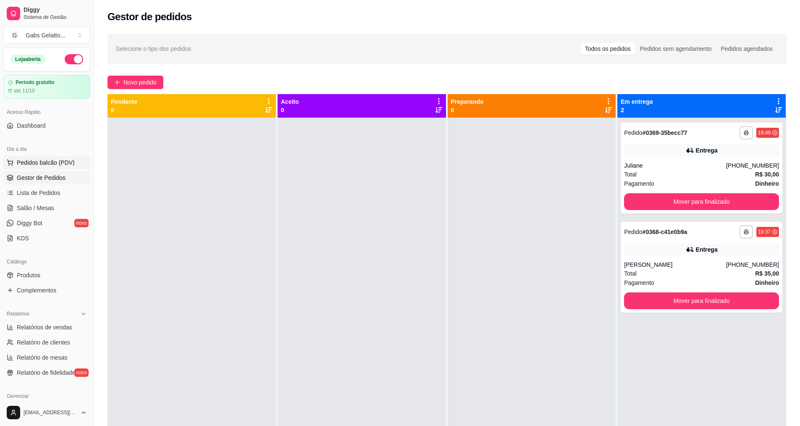
click at [30, 163] on span "Pedidos balcão (PDV)" at bounding box center [46, 162] width 58 height 8
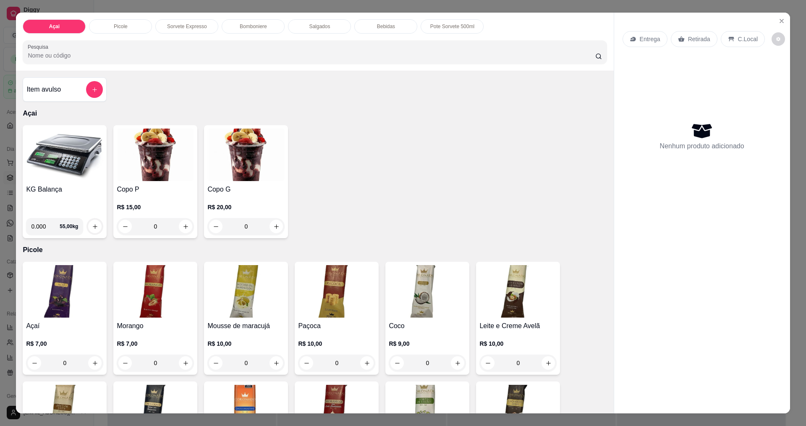
click at [66, 162] on img at bounding box center [64, 155] width 77 height 53
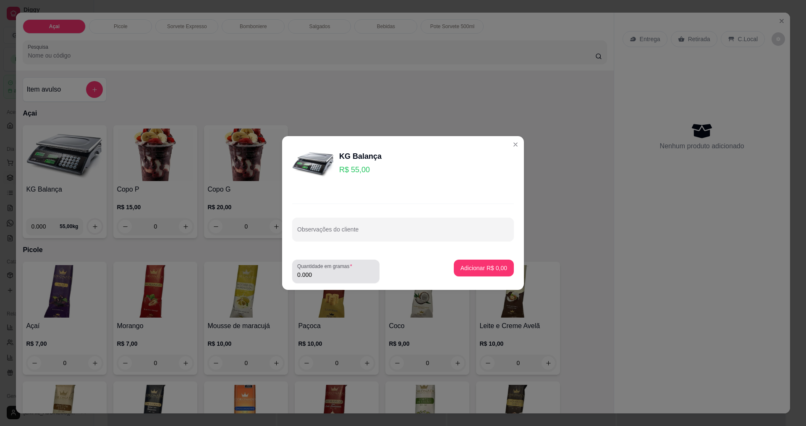
click at [343, 276] on input "0.000" at bounding box center [335, 274] width 77 height 8
click at [344, 277] on input "0.000" at bounding box center [329, 274] width 64 height 8
type input "0.218"
click at [430, 234] on input "Observações do cliente" at bounding box center [403, 232] width 212 height 8
type input "1"
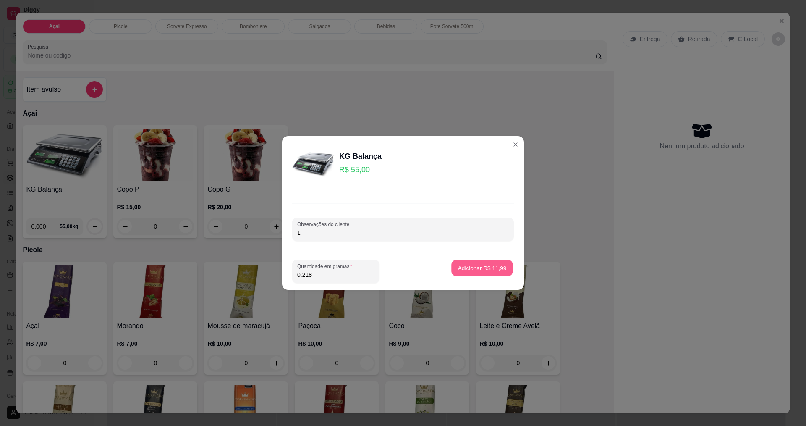
click at [466, 265] on p "Adicionar R$ 11,99" at bounding box center [482, 268] width 49 height 8
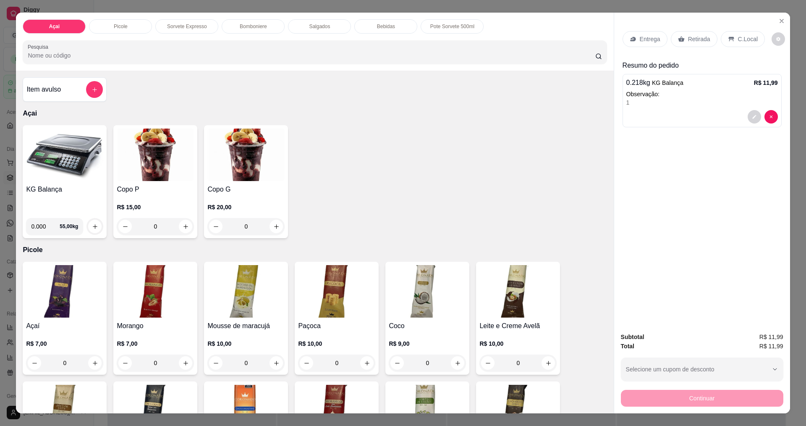
click at [83, 161] on img at bounding box center [64, 155] width 77 height 53
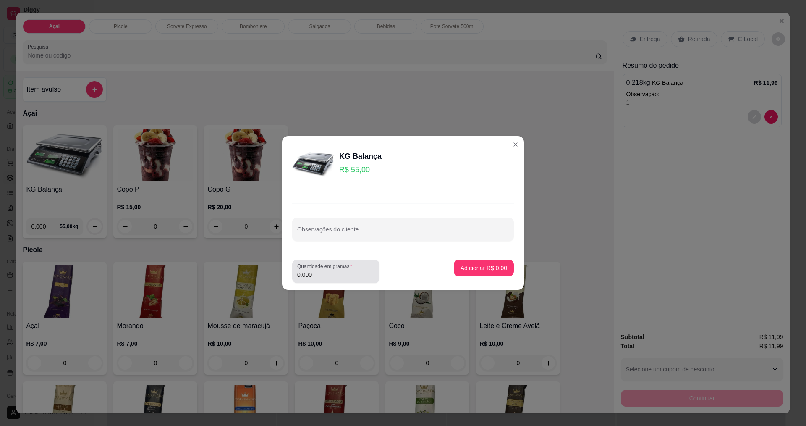
click at [343, 272] on input "0.000" at bounding box center [335, 274] width 77 height 8
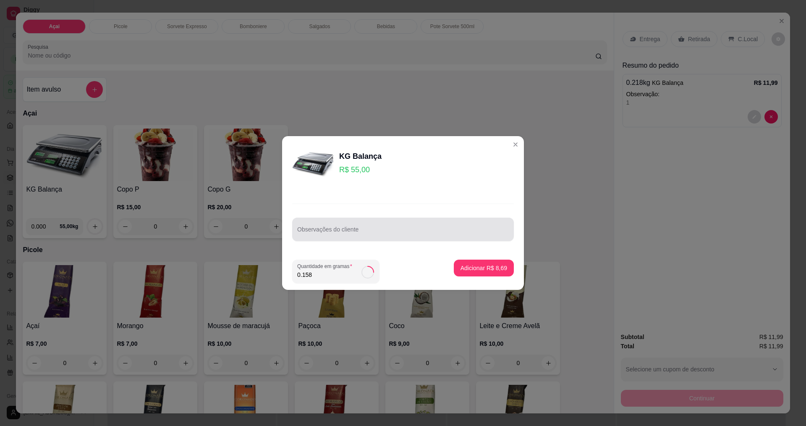
type input "0.158"
click at [444, 238] on div "Observações do cliente" at bounding box center [403, 230] width 222 height 24
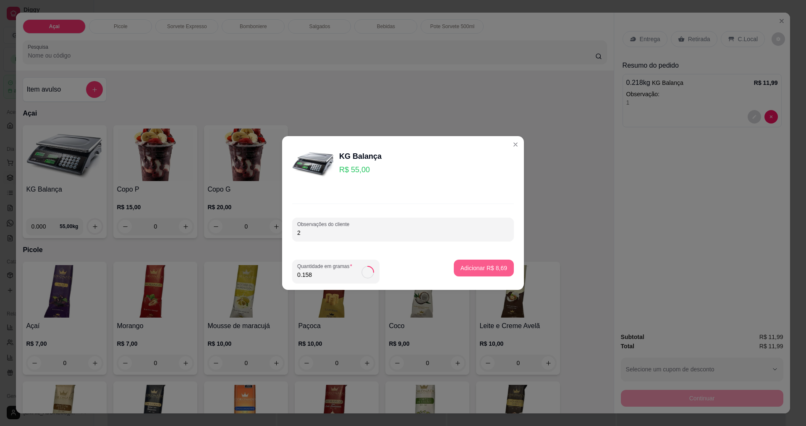
type input "2"
click at [465, 272] on p "Adicionar R$ 8,69" at bounding box center [484, 268] width 47 height 8
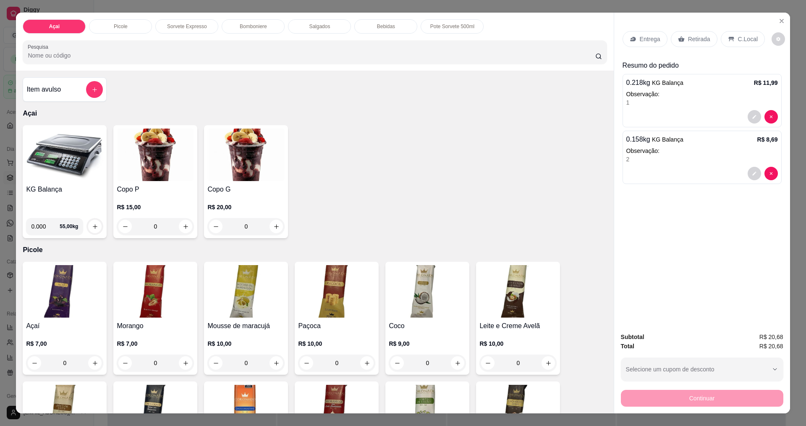
click at [66, 159] on img at bounding box center [64, 155] width 77 height 53
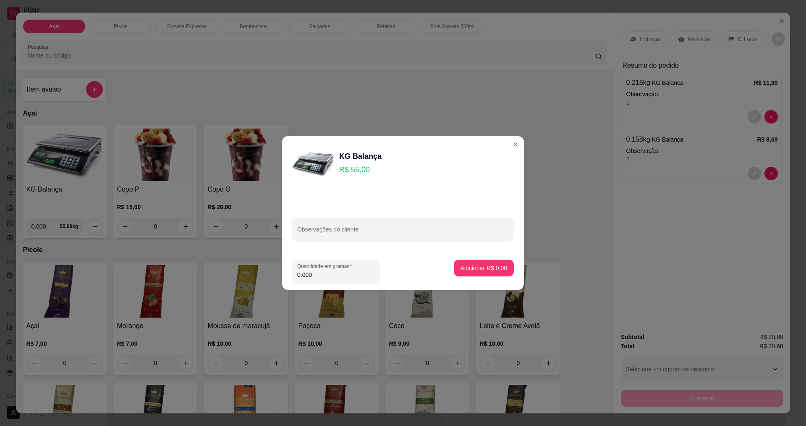
click at [364, 279] on div "0.000" at bounding box center [335, 271] width 77 height 17
type input "0.274"
click at [467, 260] on button "Adicionar R$ 15,07" at bounding box center [482, 268] width 63 height 17
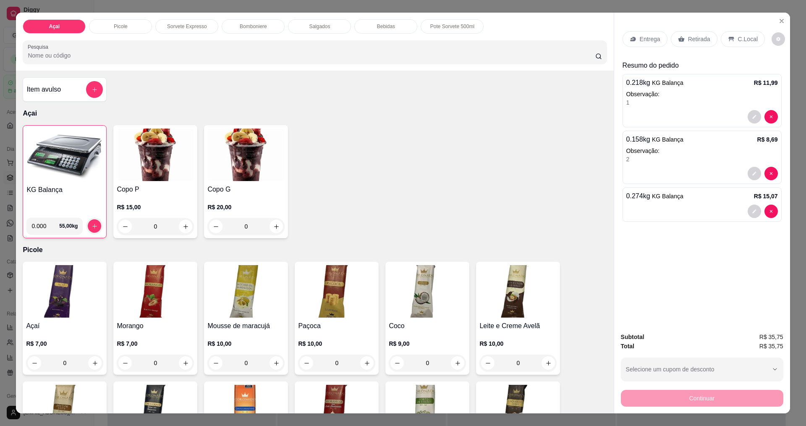
click at [640, 259] on div "Entrega Retirada C.Local Resumo do pedido 0.218 kg KG Balança R$ 11,99 Observaç…" at bounding box center [702, 169] width 176 height 312
click at [641, 259] on div "Entrega Retirada C.Local Resumo do pedido 0.218 kg KG Balança R$ 11,99 Observaç…" at bounding box center [702, 169] width 176 height 312
